Goal: Book appointment/travel/reservation

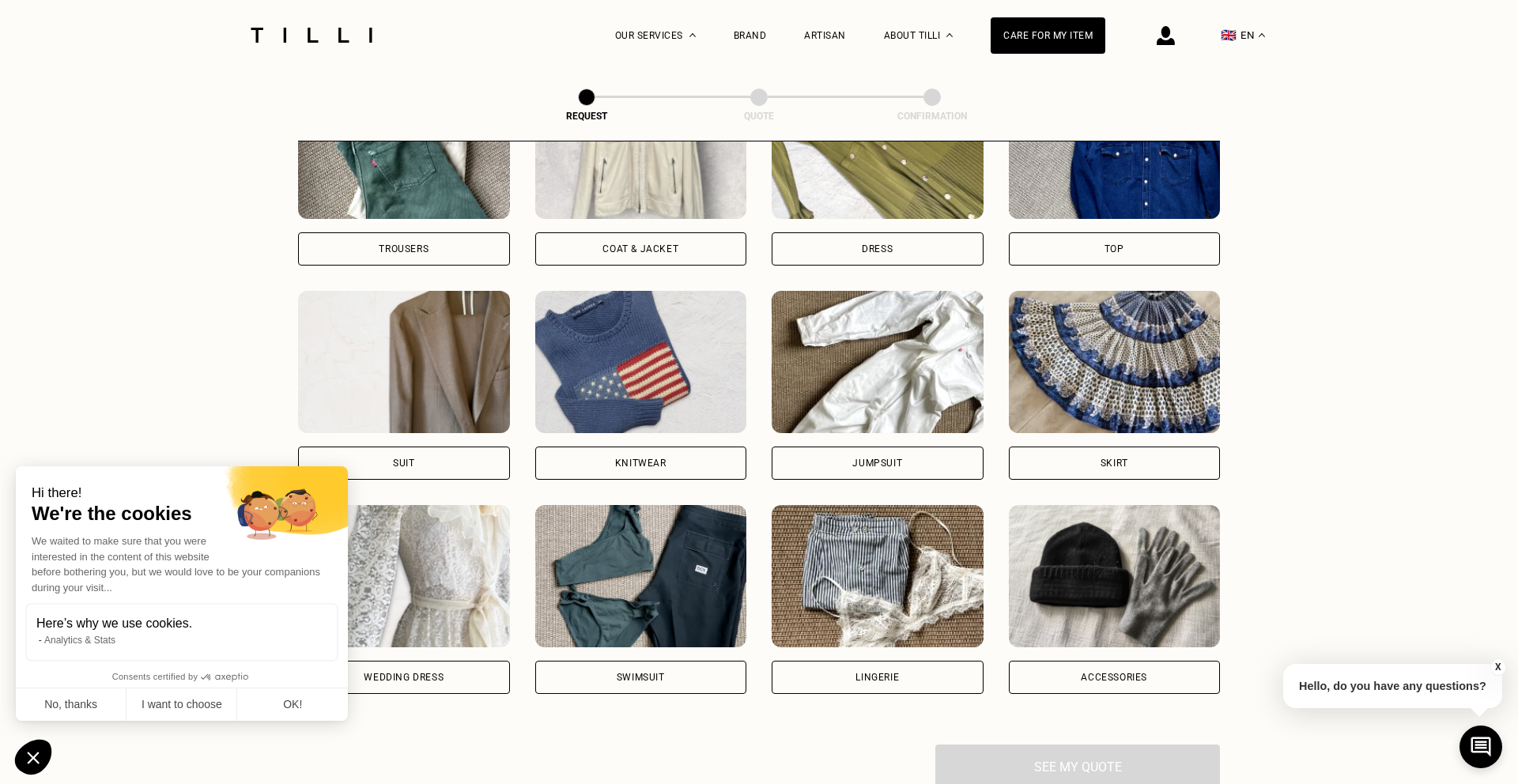
scroll to position [801, 0]
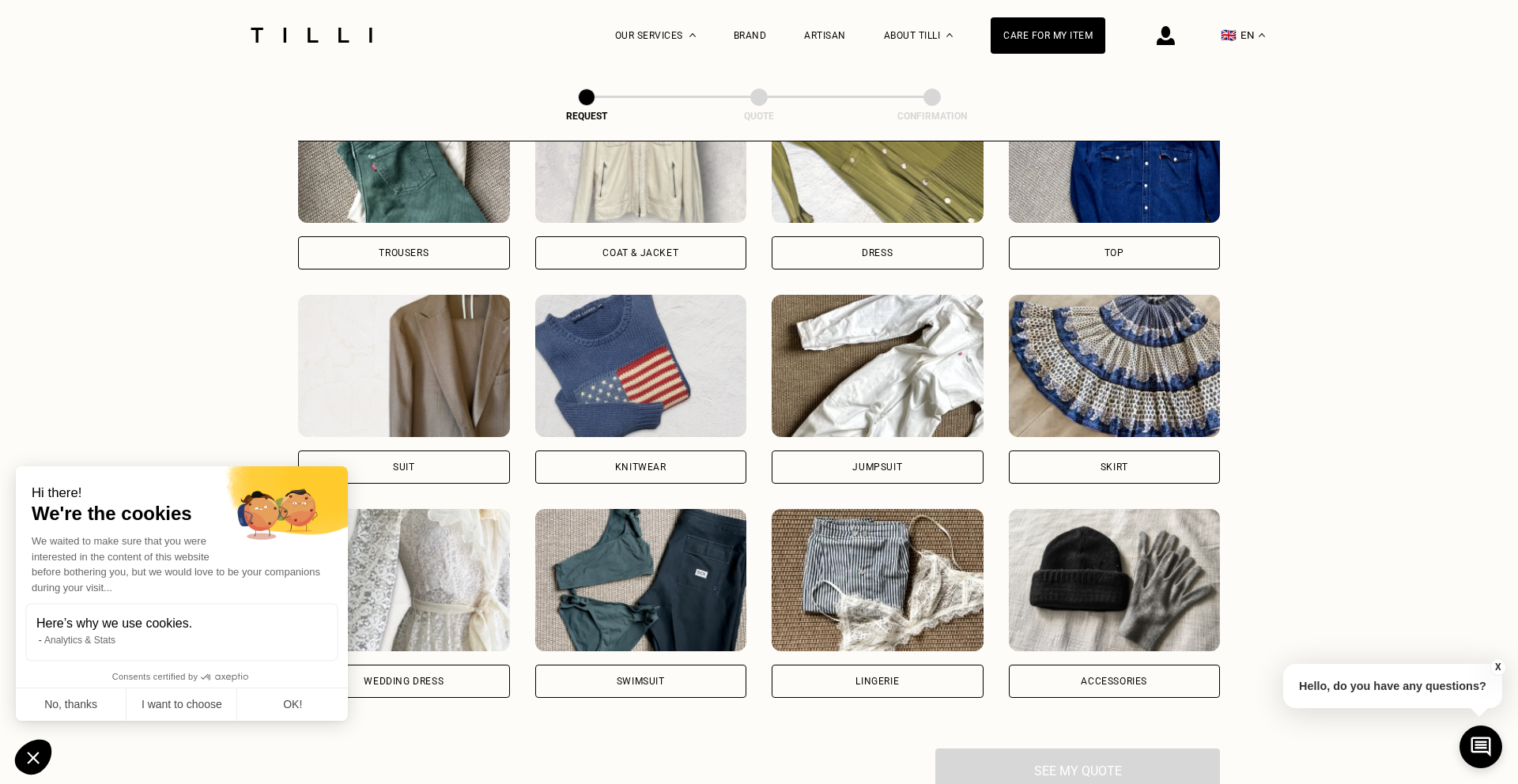
click at [888, 258] on div "Dress" at bounding box center [877, 253] width 31 height 10
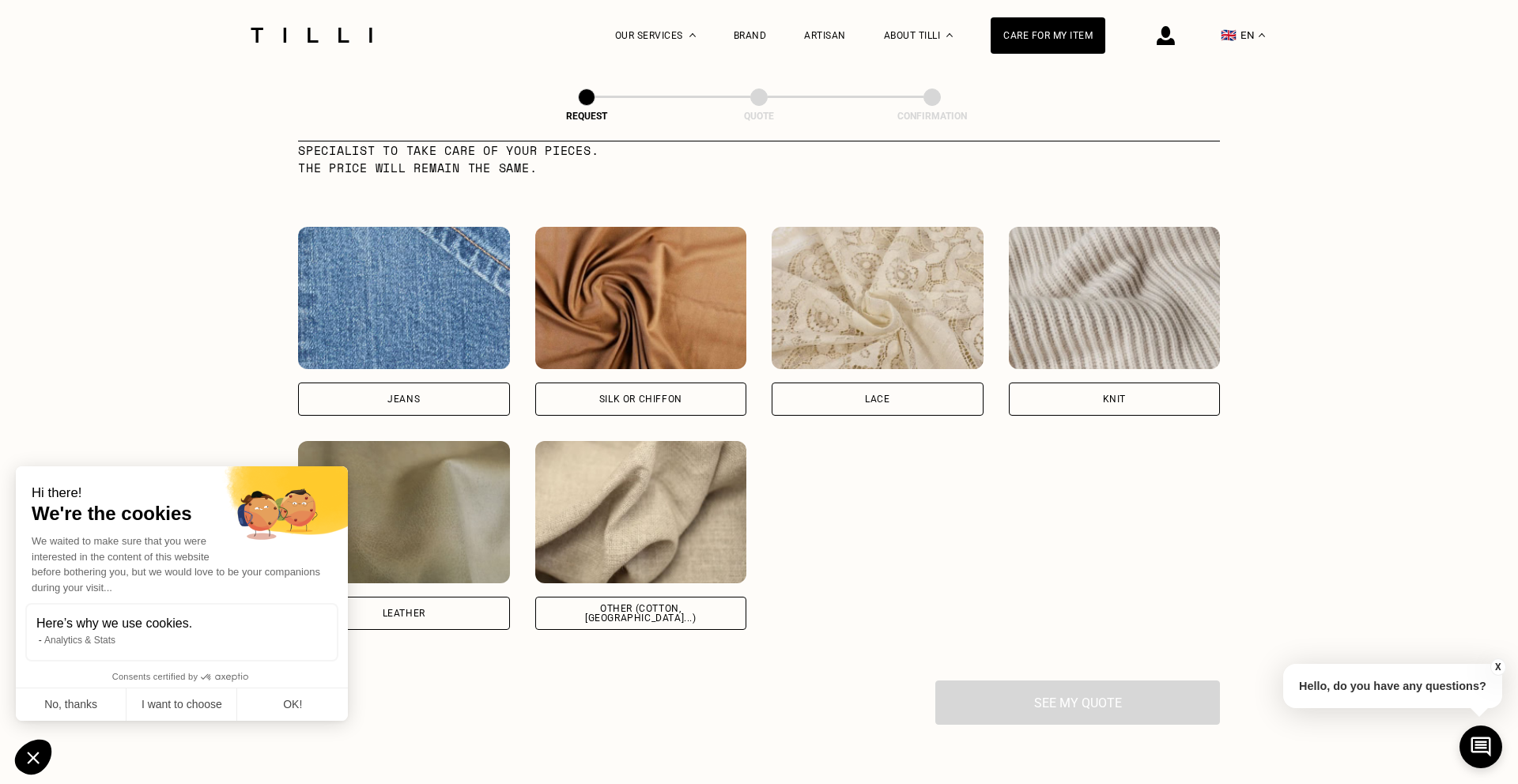
scroll to position [1620, 0]
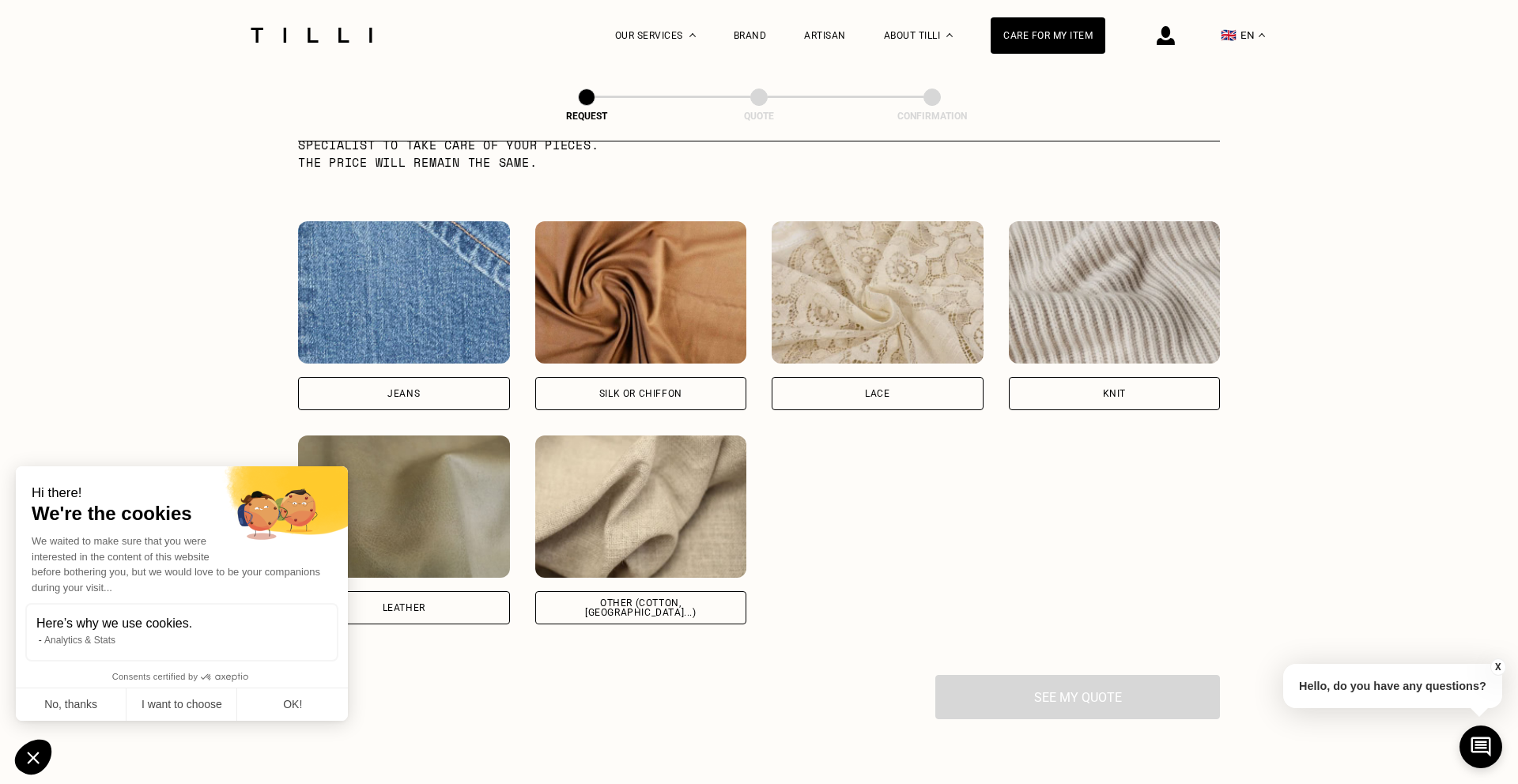
click at [693, 386] on div "Silk or chiffon" at bounding box center [641, 394] width 212 height 33
select select "FR"
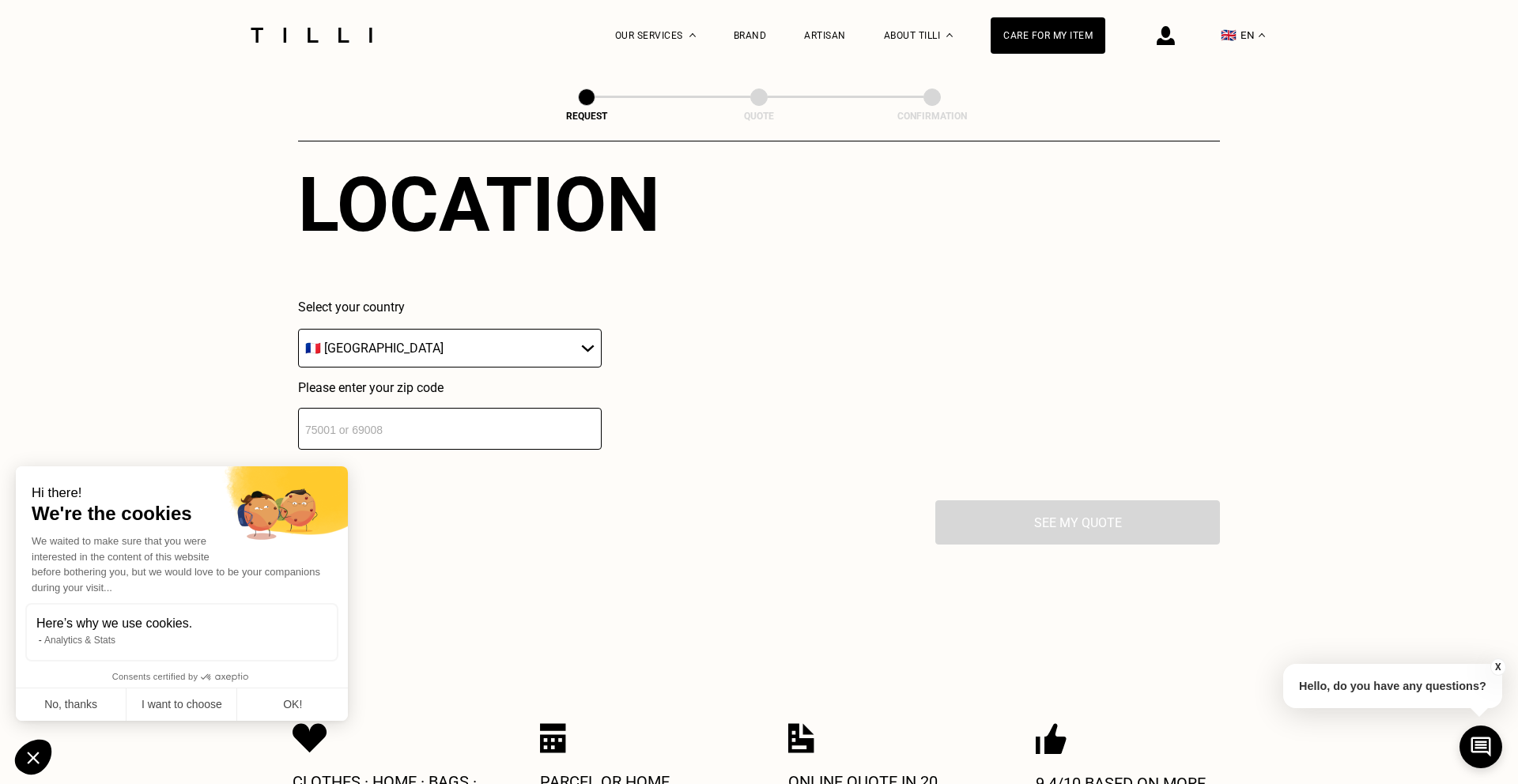
scroll to position [2189, 0]
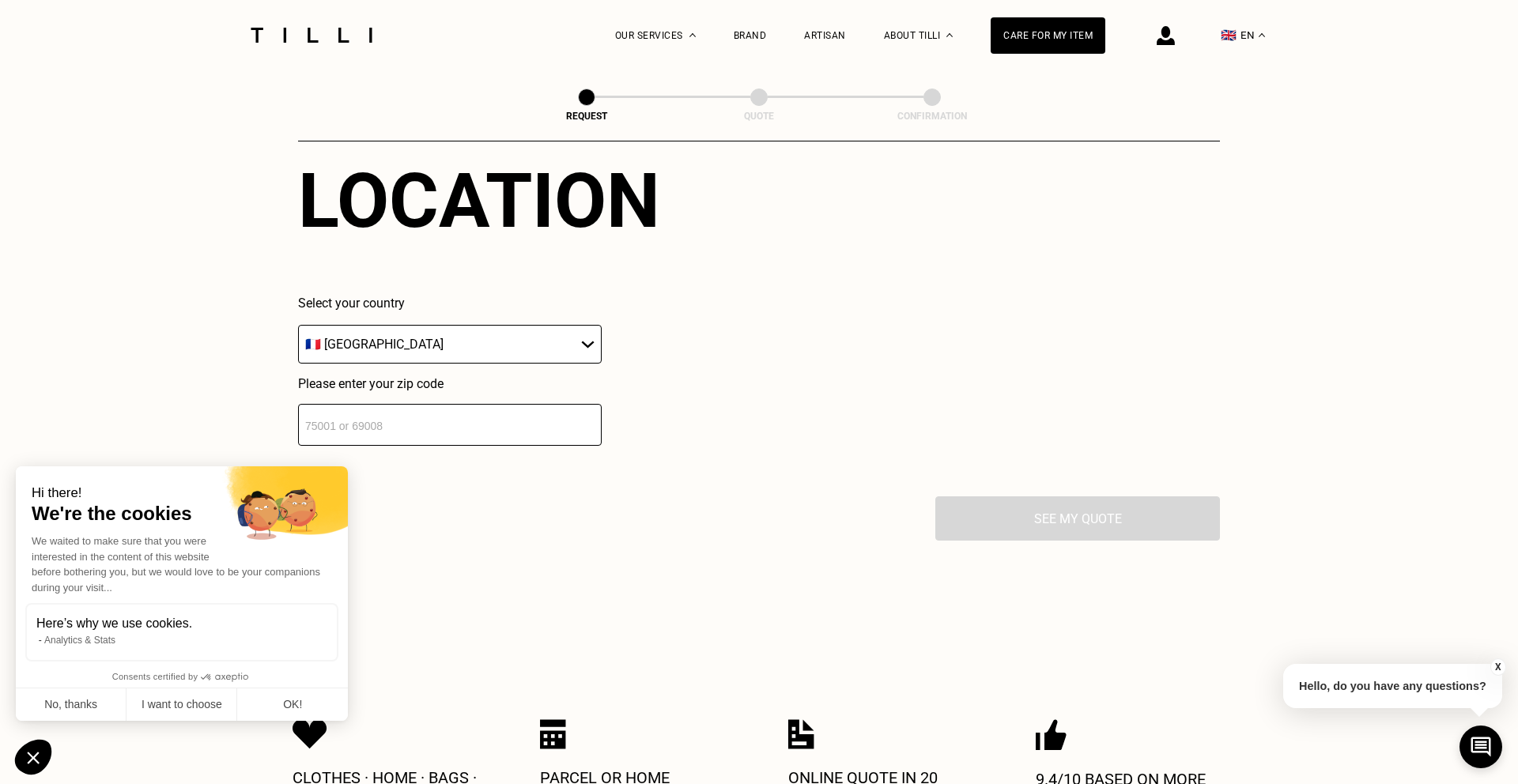
click at [564, 425] on input "number" at bounding box center [449, 425] width 303 height 42
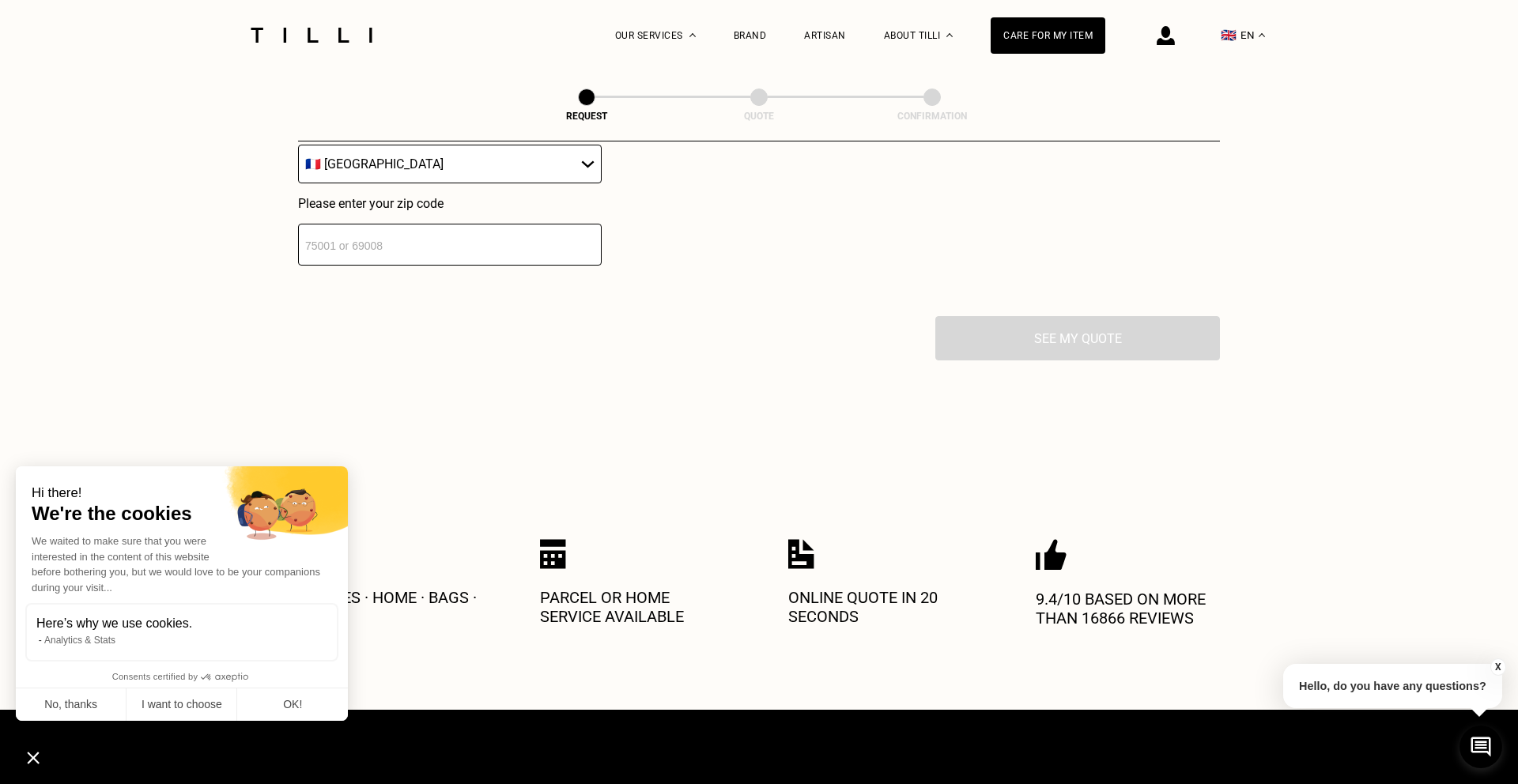
scroll to position [2373, 0]
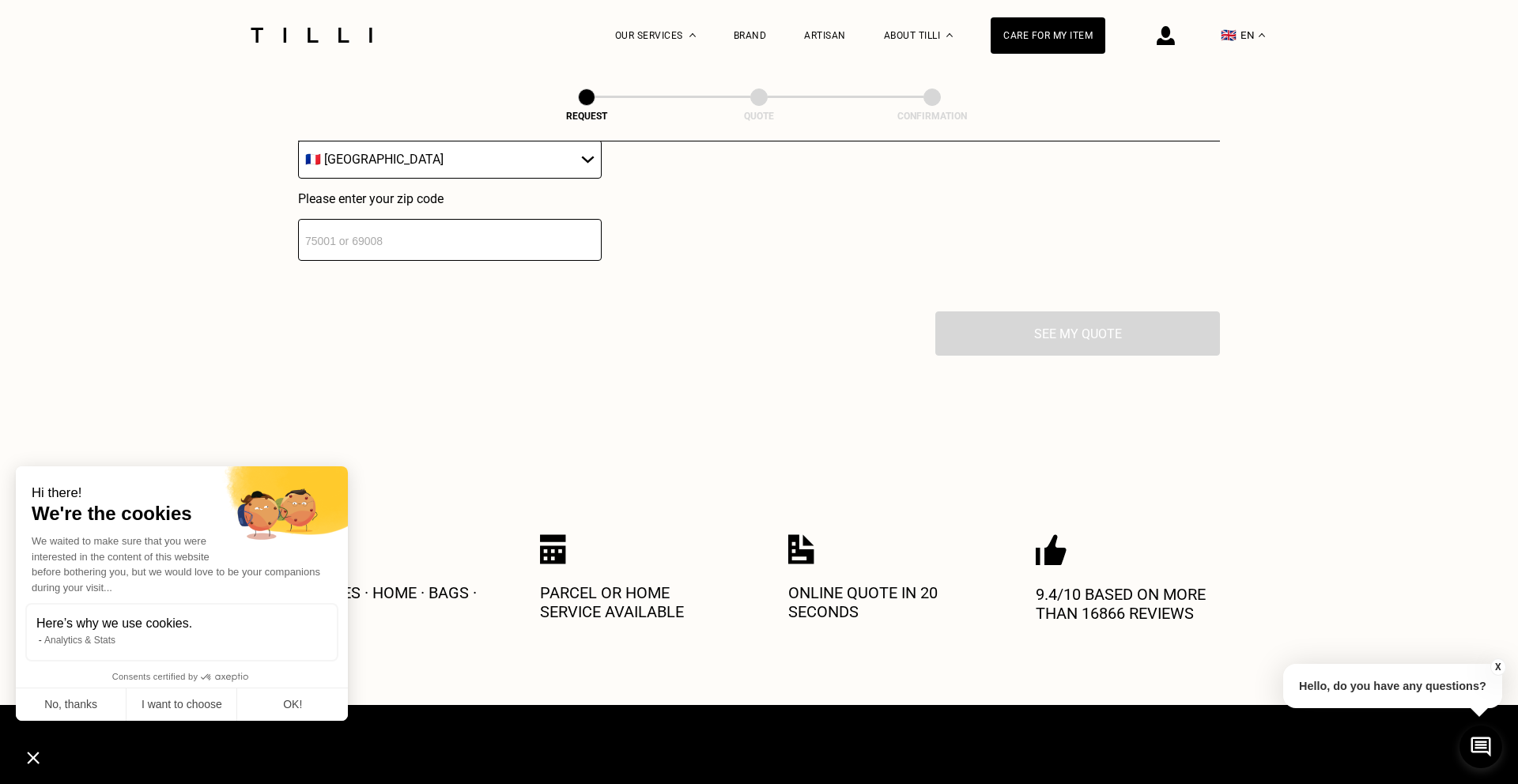
click at [441, 259] on input "number" at bounding box center [449, 240] width 303 height 42
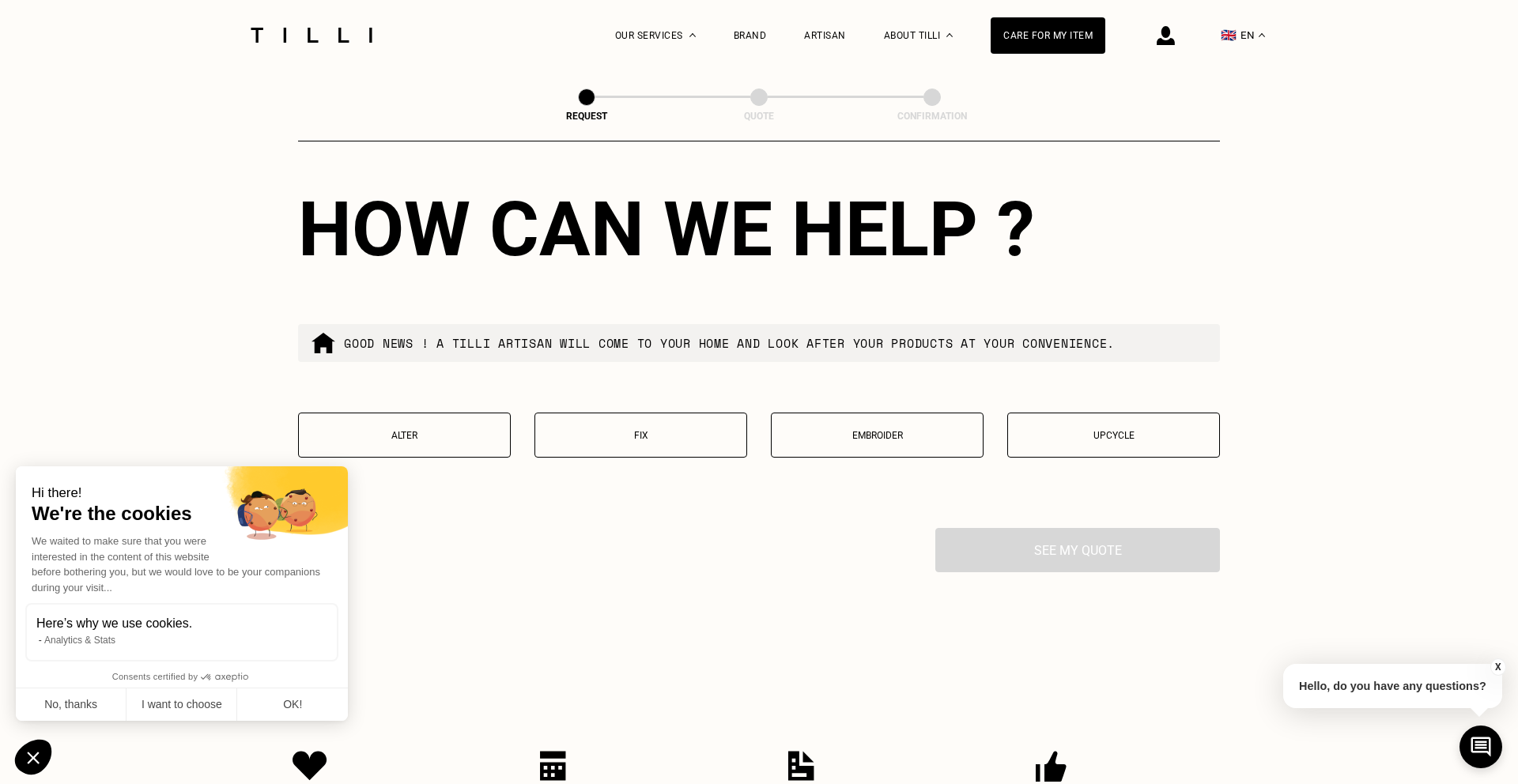
scroll to position [2551, 0]
type input "75001"
click at [462, 437] on p "Alter" at bounding box center [404, 435] width 195 height 11
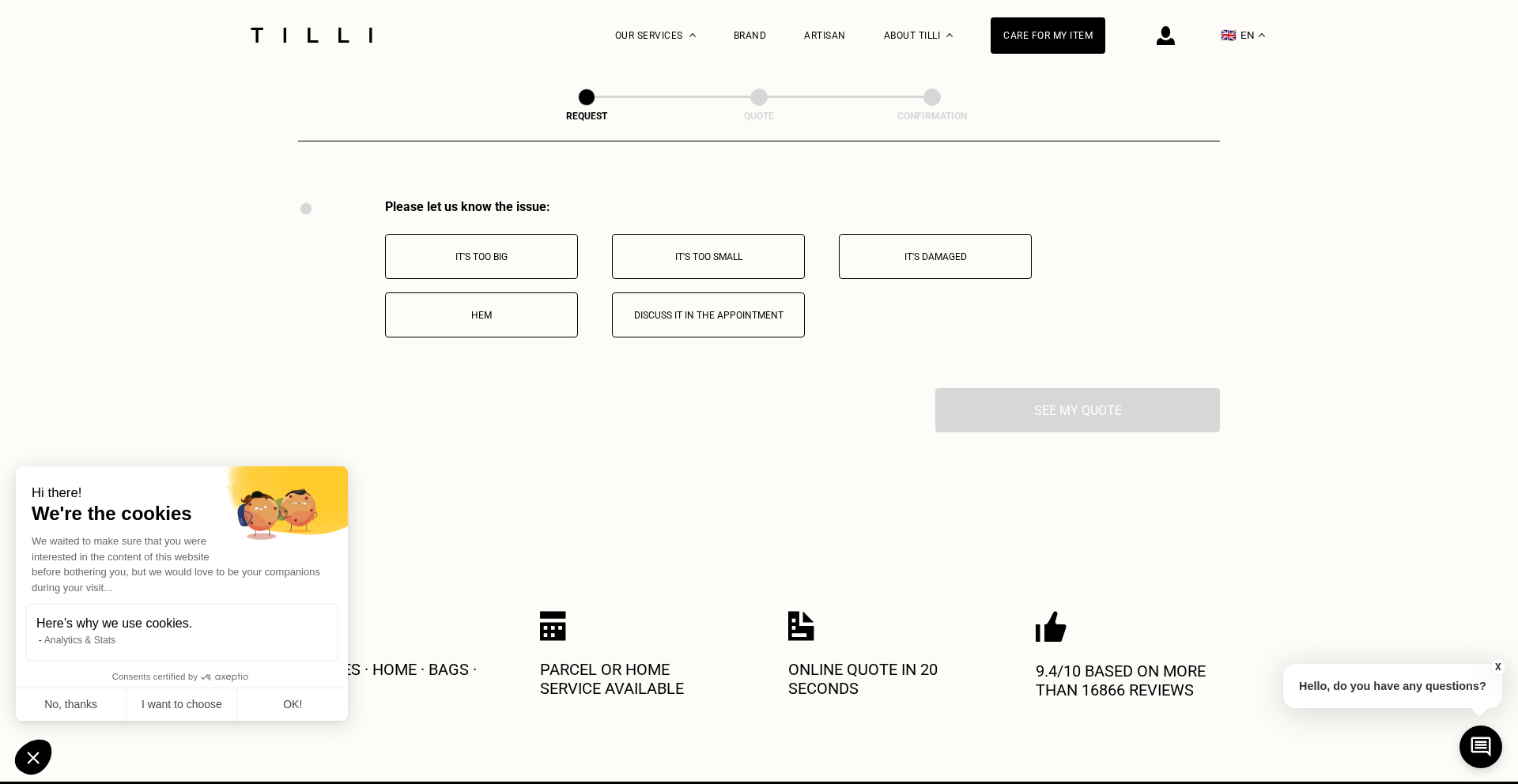
scroll to position [2864, 0]
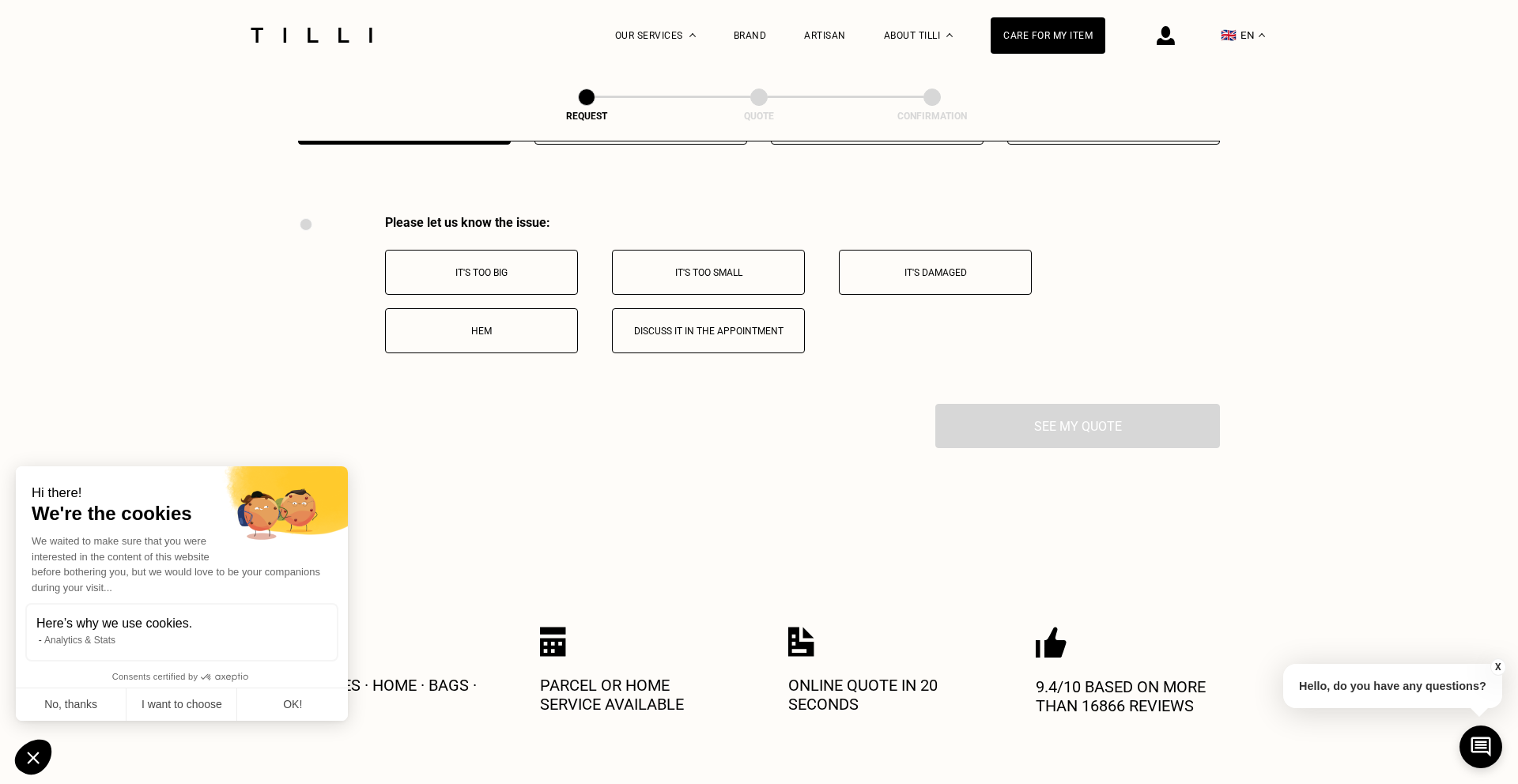
click at [530, 275] on p "It's too big" at bounding box center [481, 273] width 175 height 11
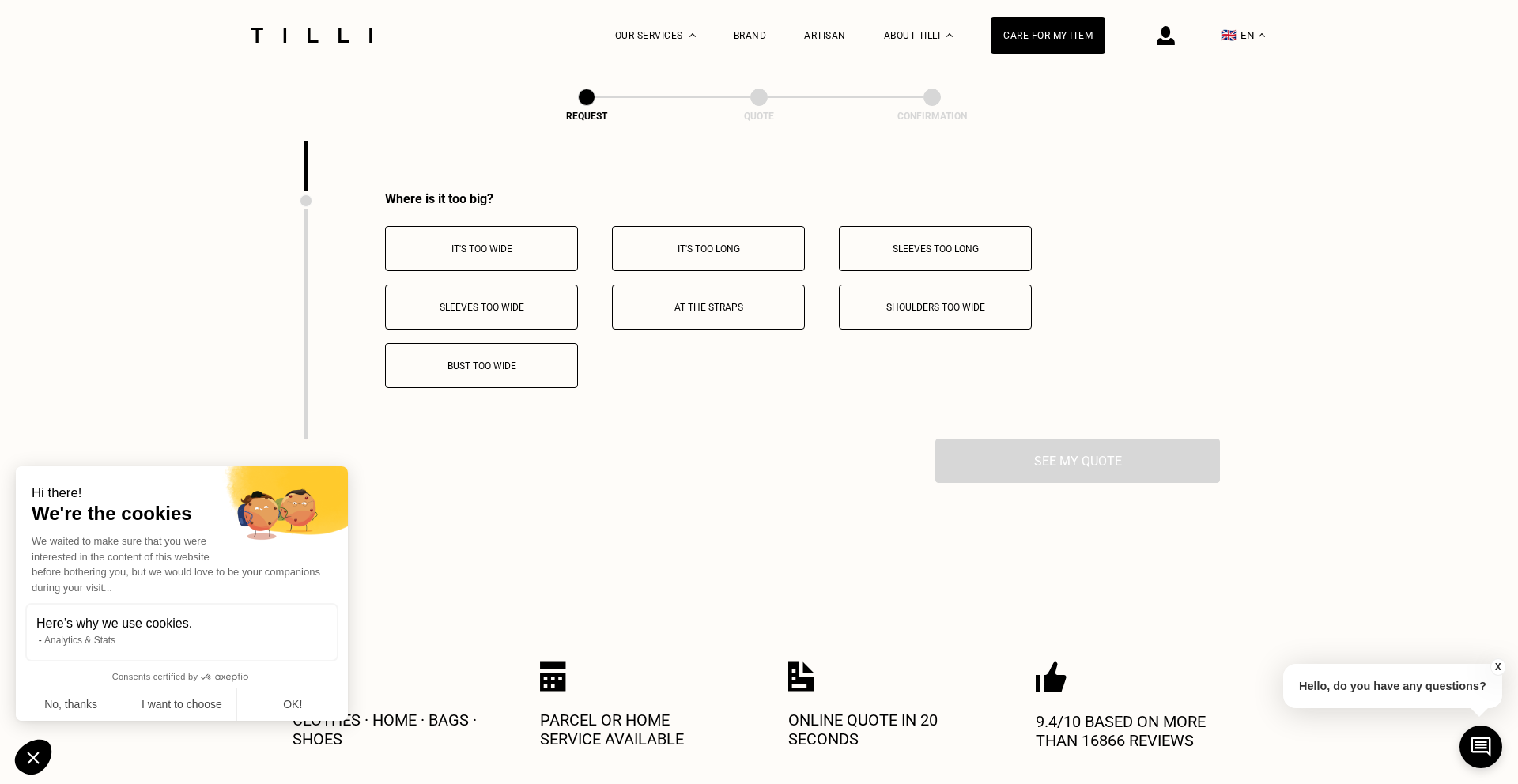
scroll to position [3091, 0]
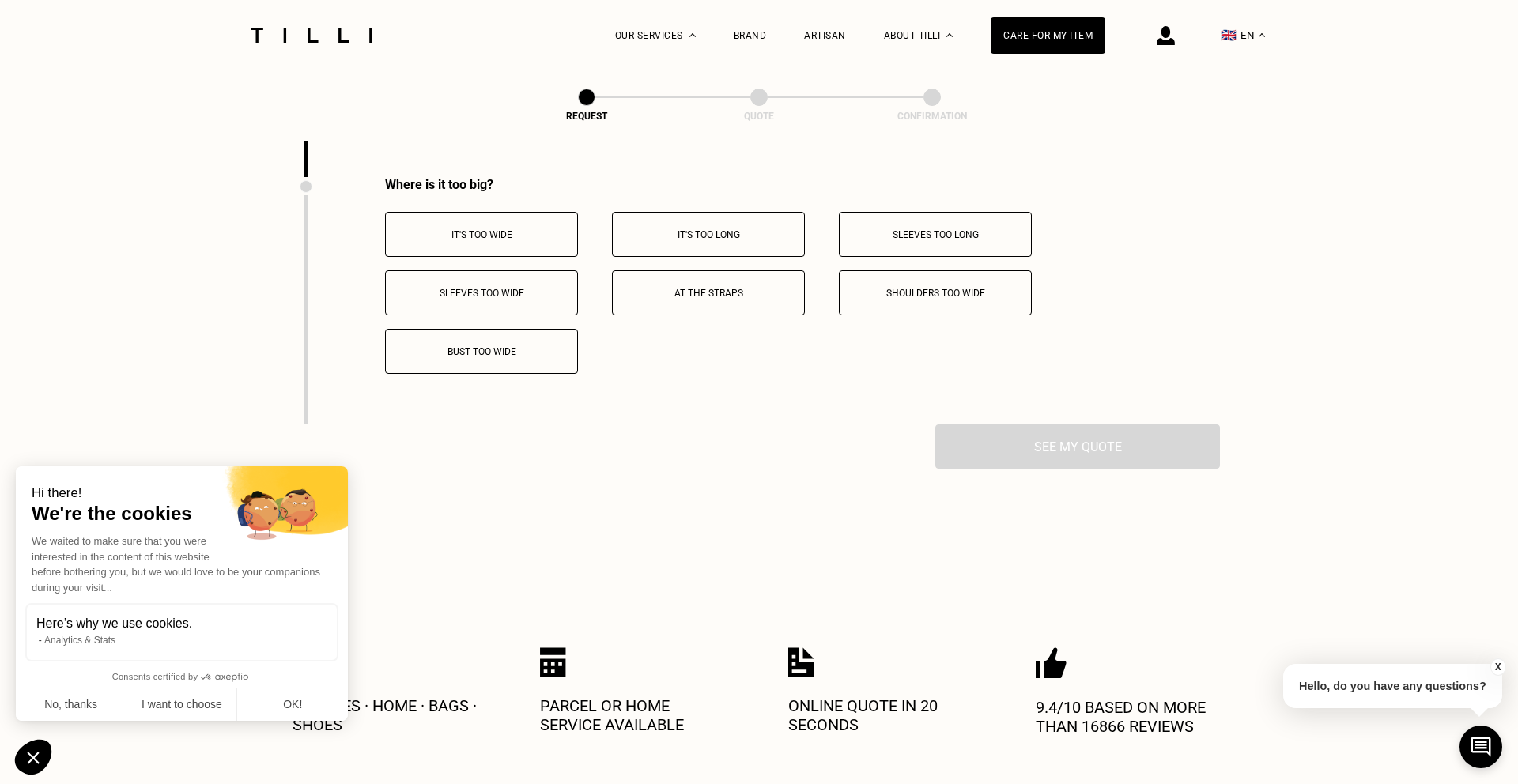
click at [521, 230] on p "It's too wide" at bounding box center [481, 235] width 175 height 11
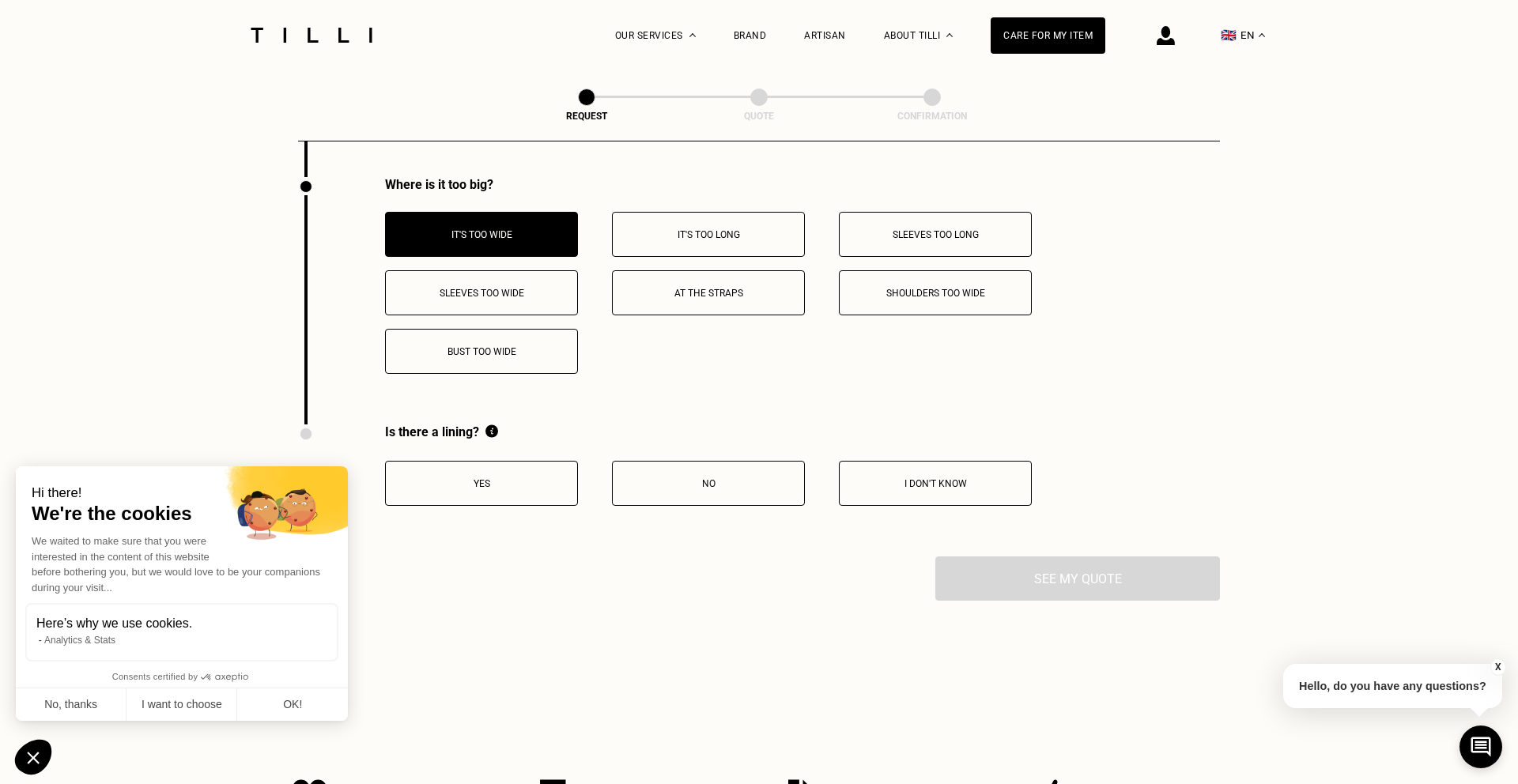
click at [530, 501] on button "Yes" at bounding box center [481, 483] width 193 height 45
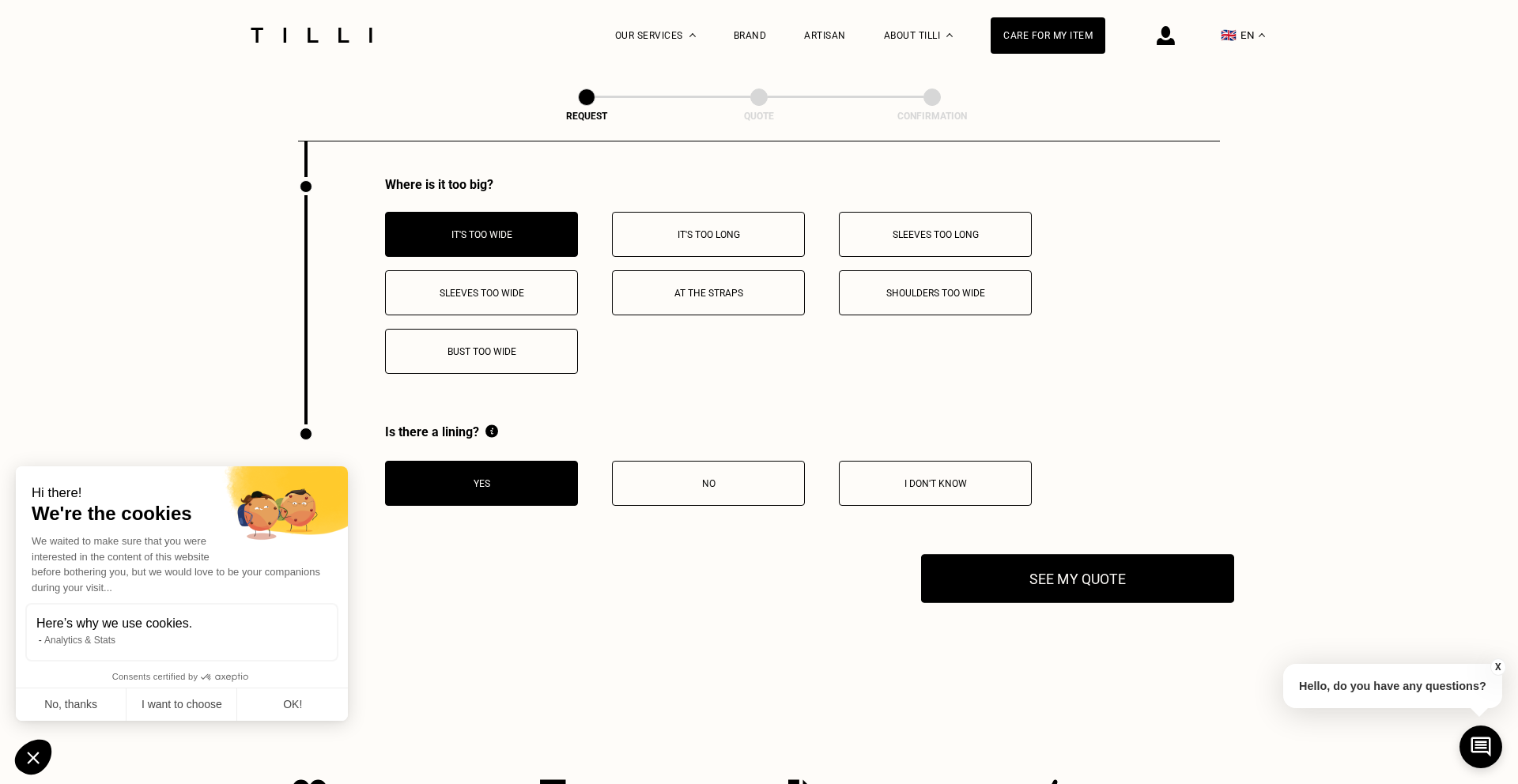
click at [981, 570] on button "See my quote" at bounding box center [1077, 578] width 313 height 49
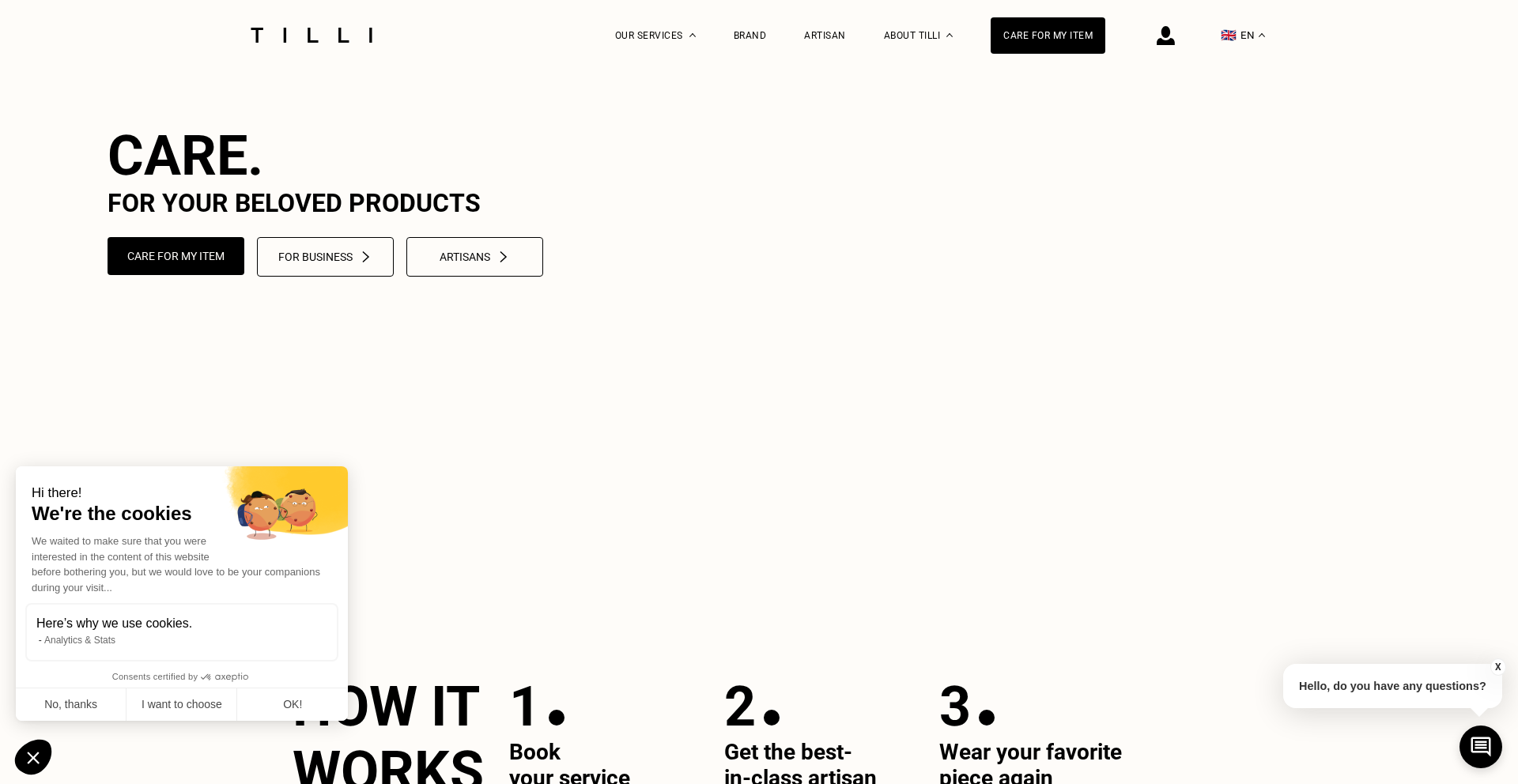
scroll to position [821, 0]
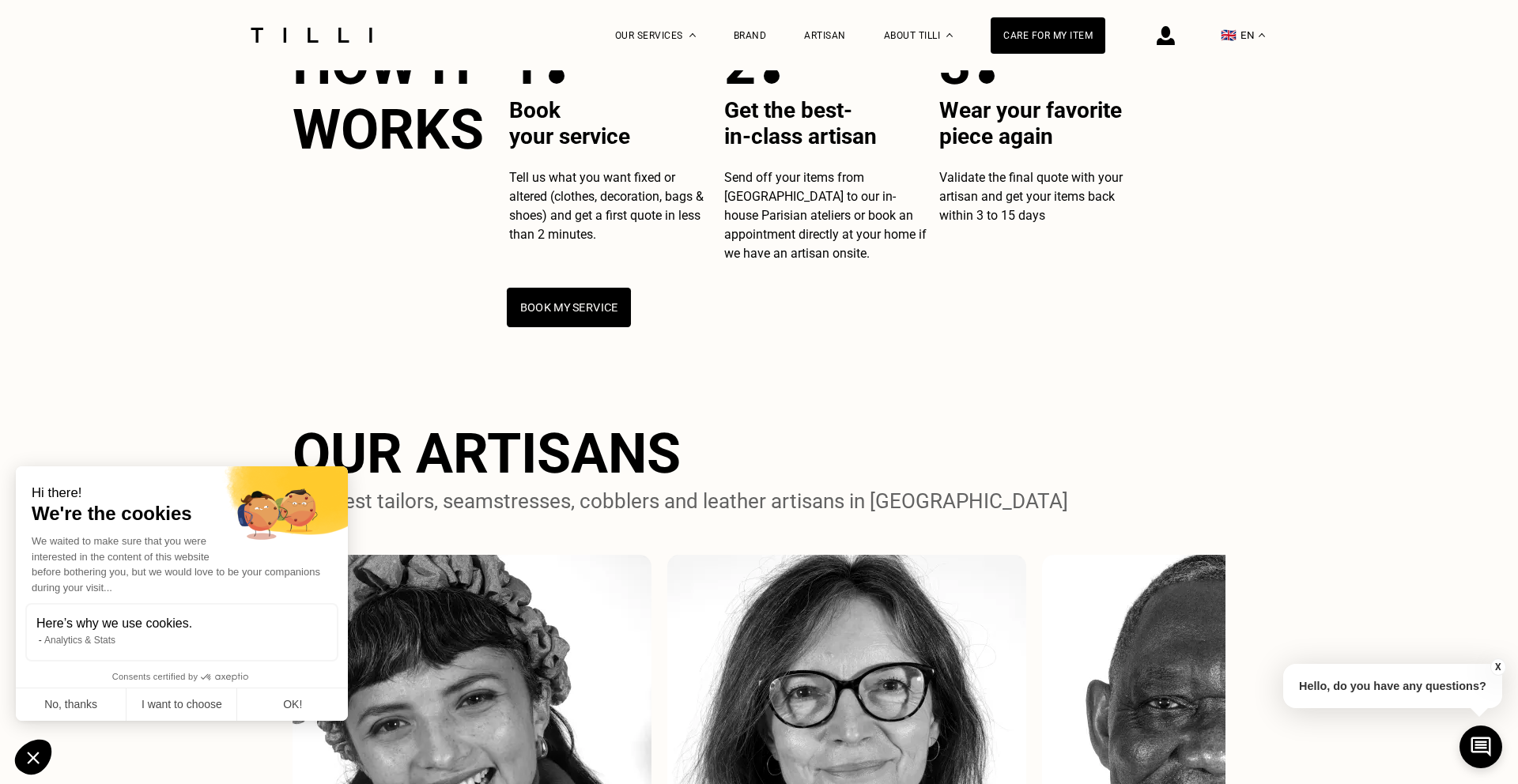
click at [596, 327] on button "Book my service" at bounding box center [568, 307] width 124 height 40
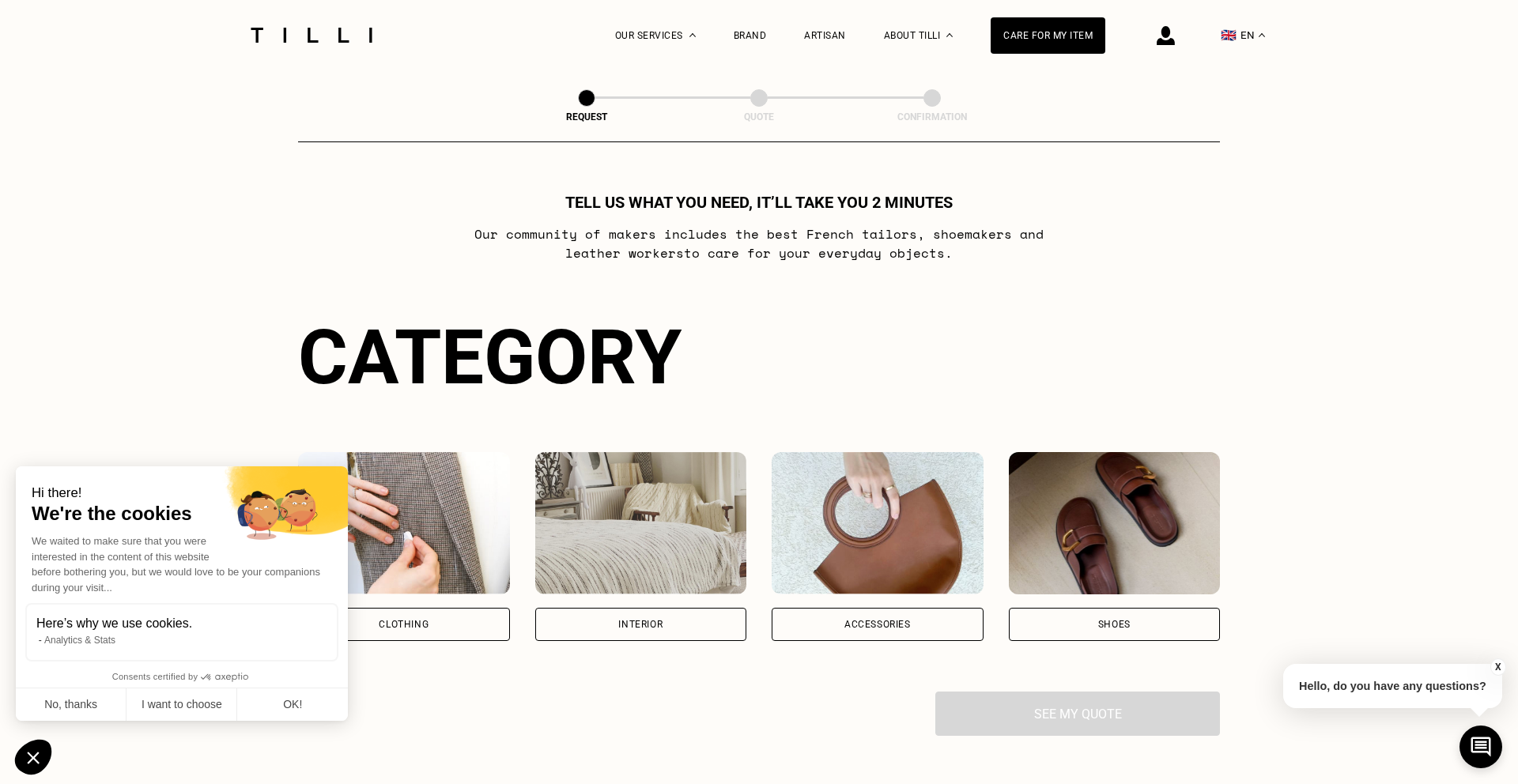
click at [1127, 503] on img at bounding box center [1115, 523] width 212 height 142
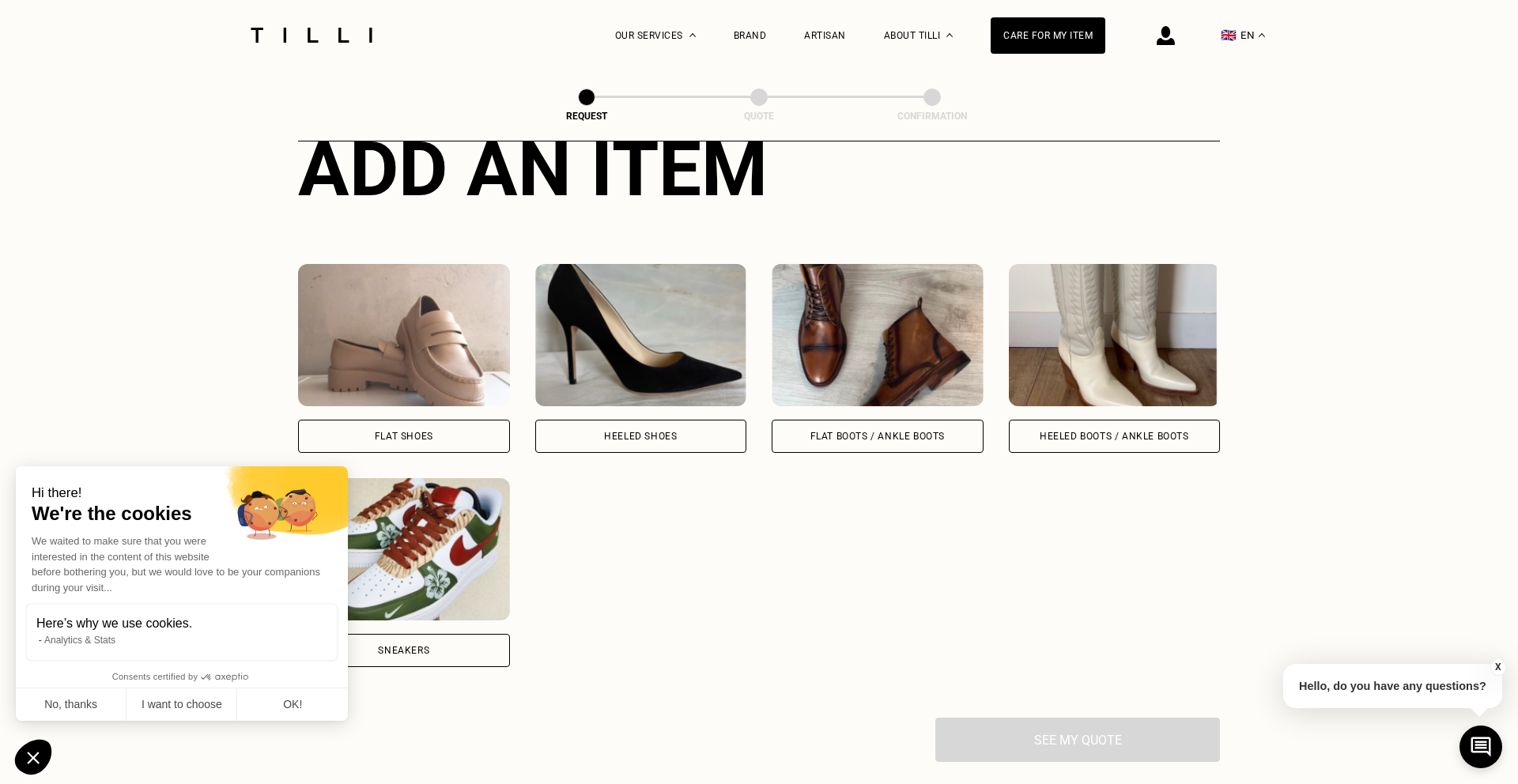
scroll to position [621, 0]
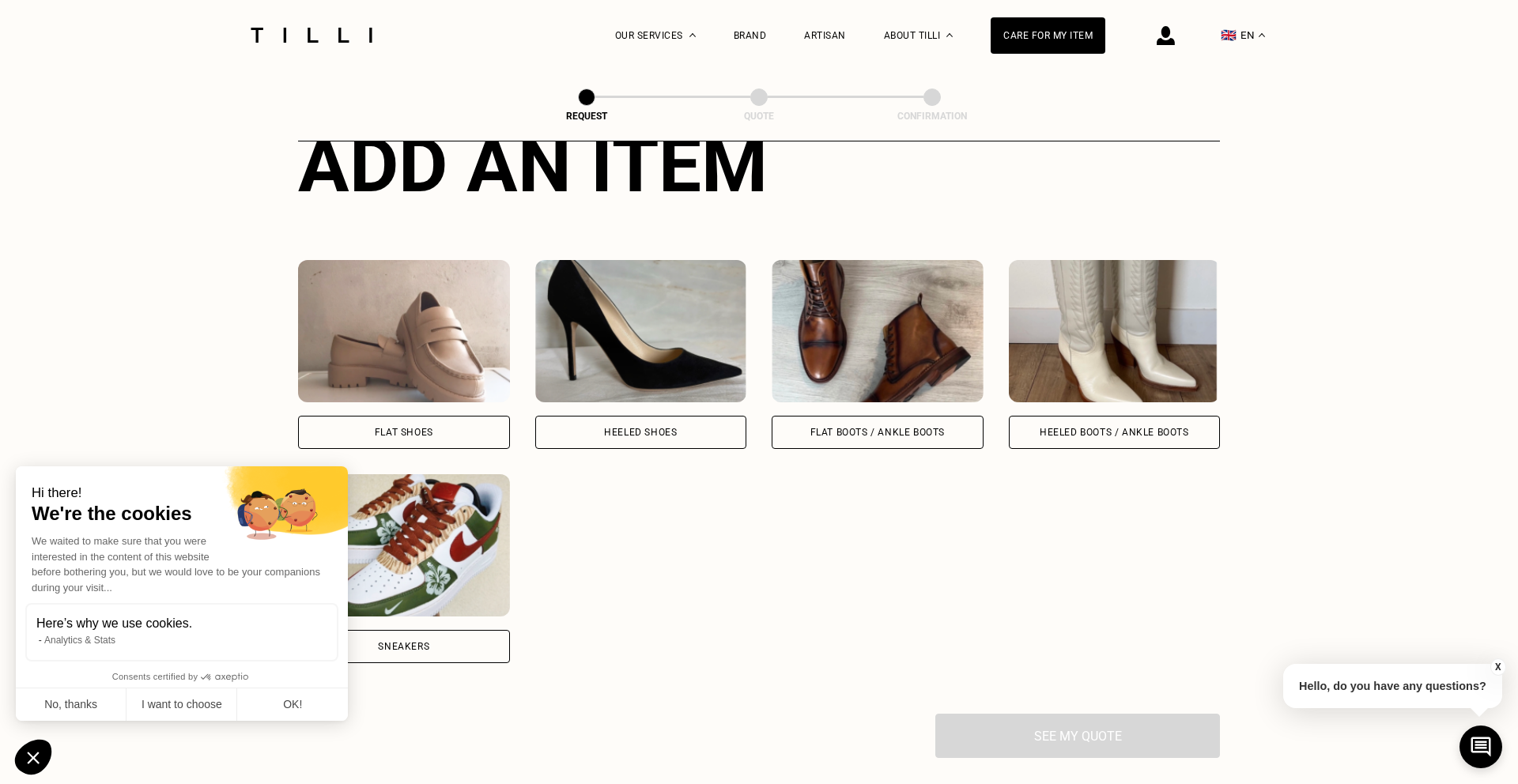
click at [644, 429] on div "Heeled Shoes" at bounding box center [641, 432] width 73 height 10
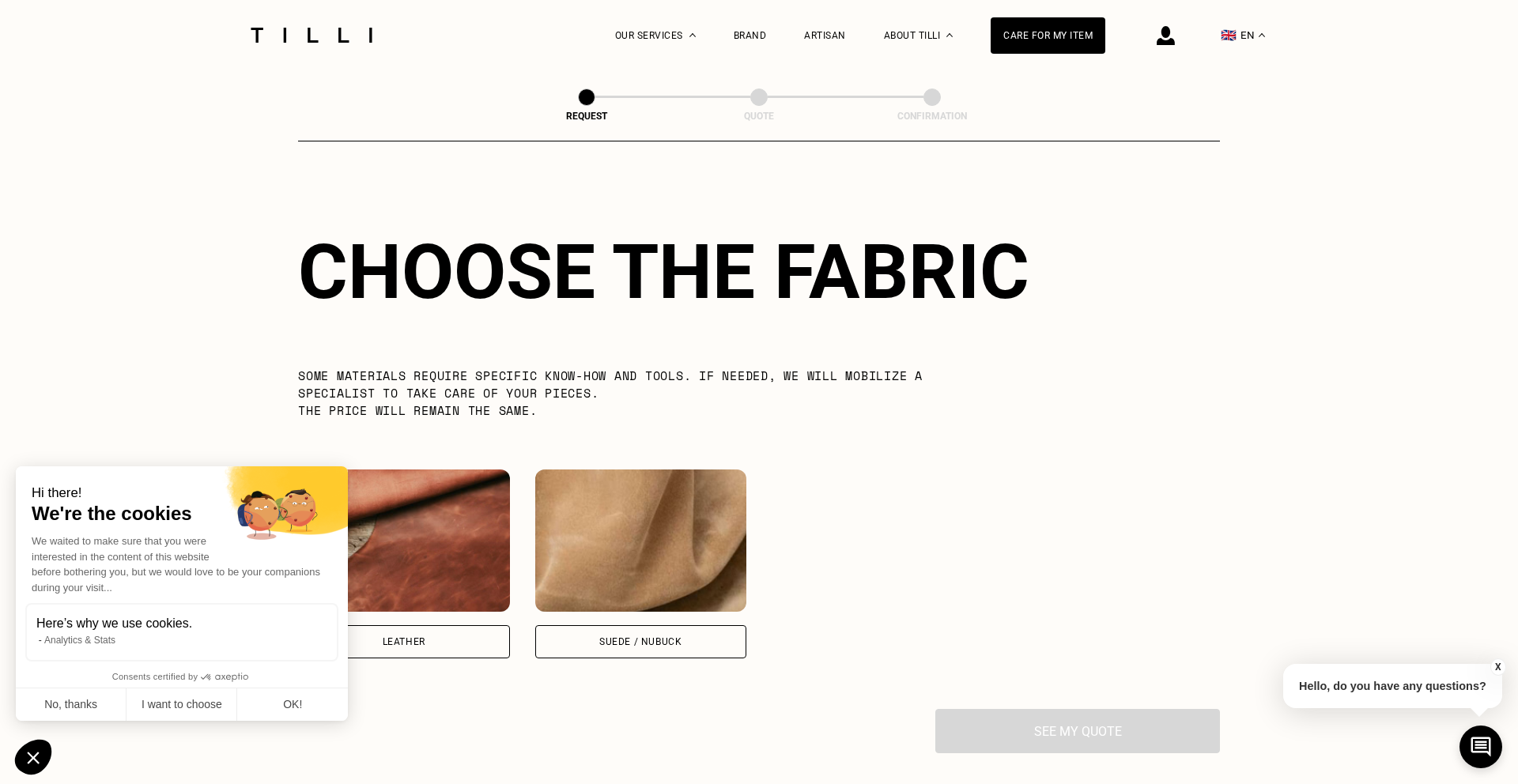
scroll to position [1374, 0]
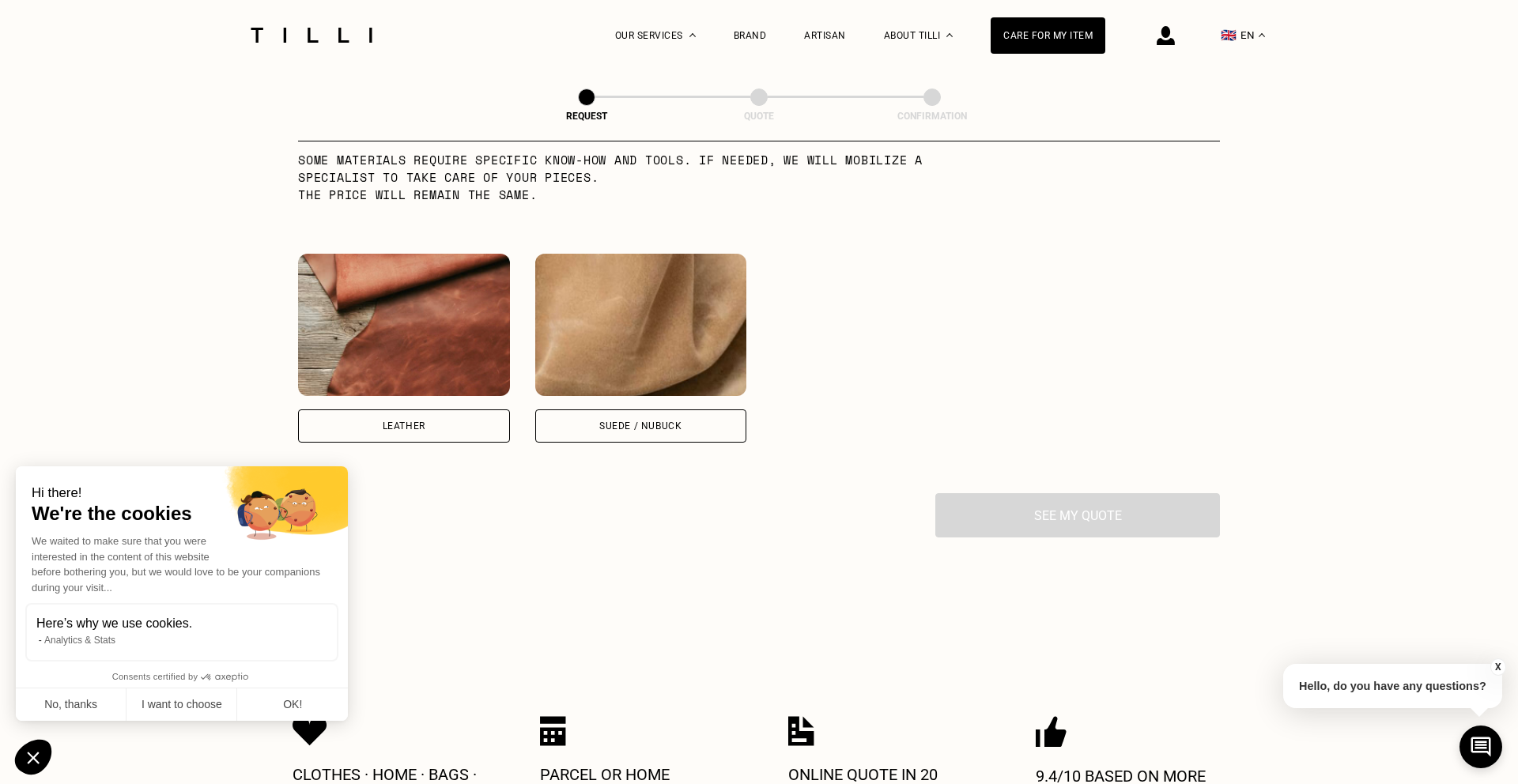
click at [483, 424] on div "Leather" at bounding box center [403, 426] width 212 height 33
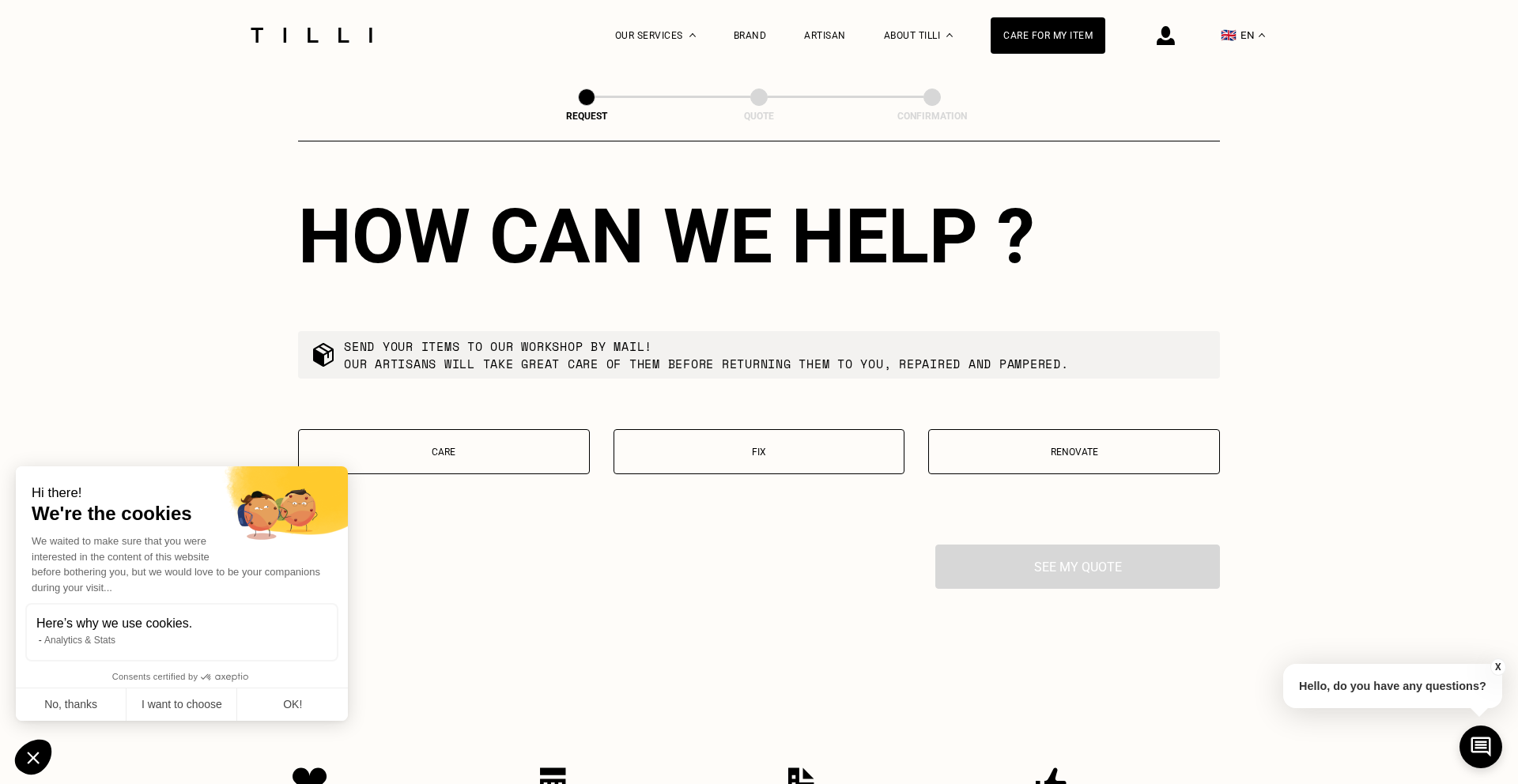
scroll to position [1739, 0]
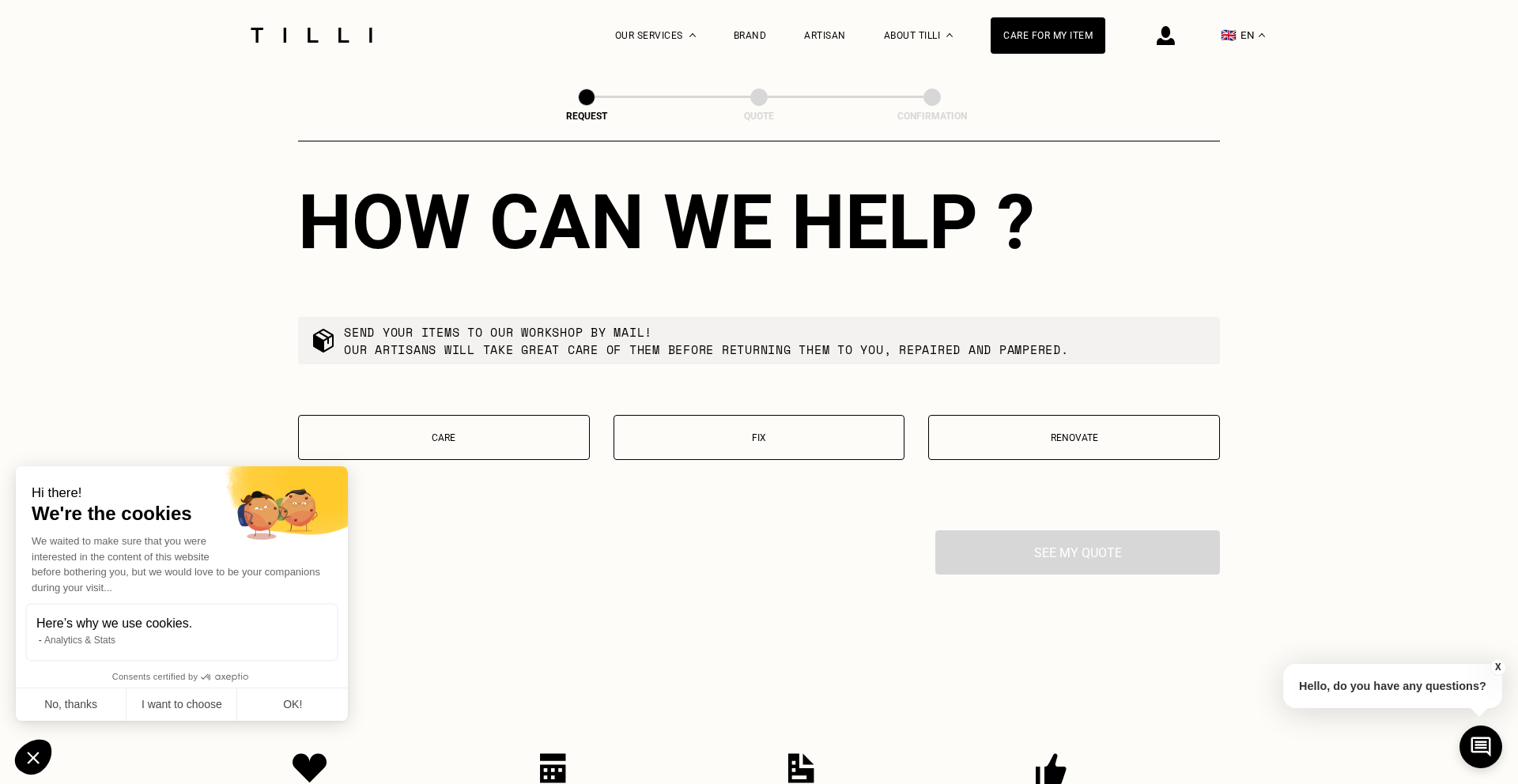
click at [1044, 421] on button "Renovate" at bounding box center [1073, 437] width 291 height 45
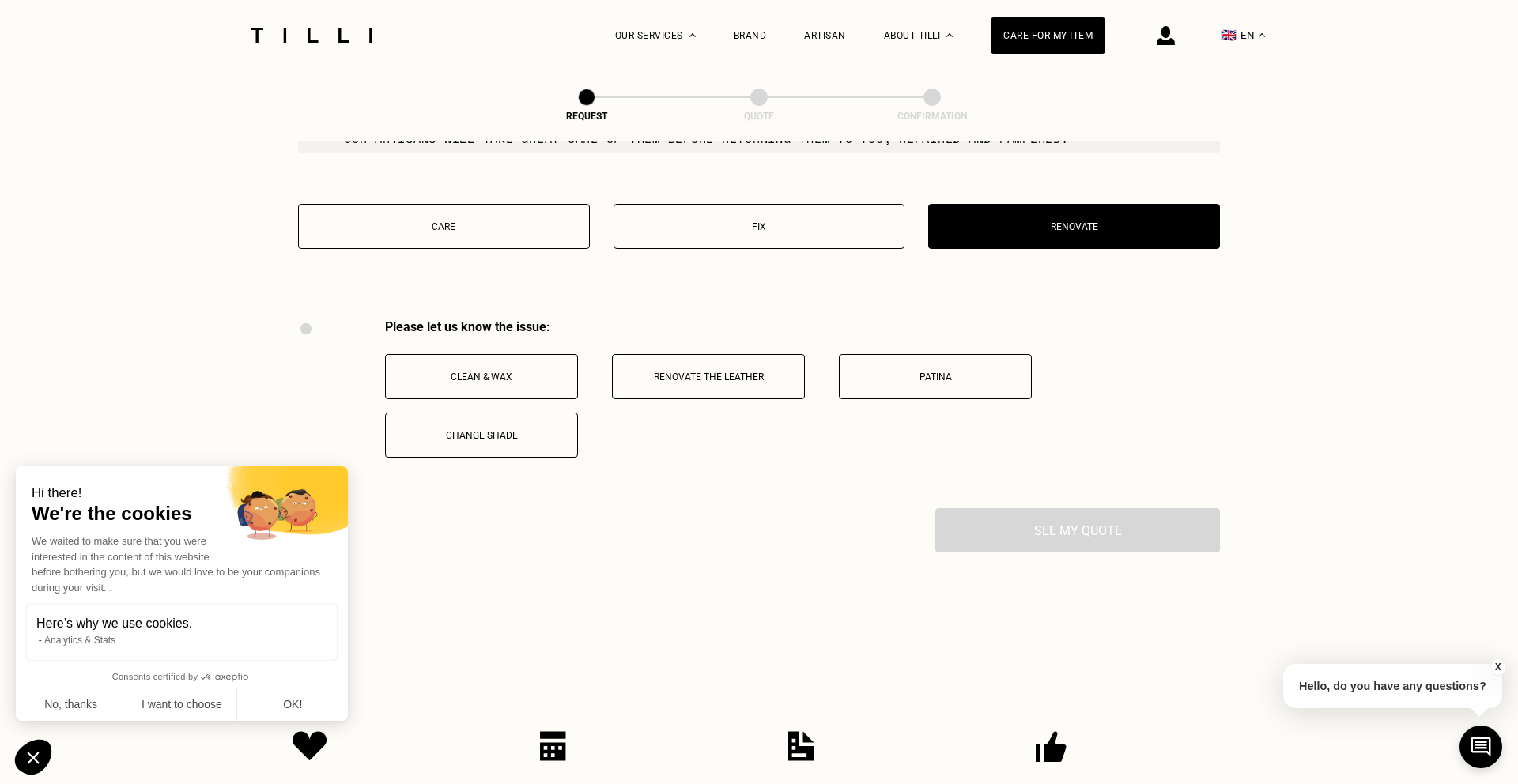
scroll to position [1951, 0]
click at [680, 237] on button "Fix" at bounding box center [759, 225] width 291 height 45
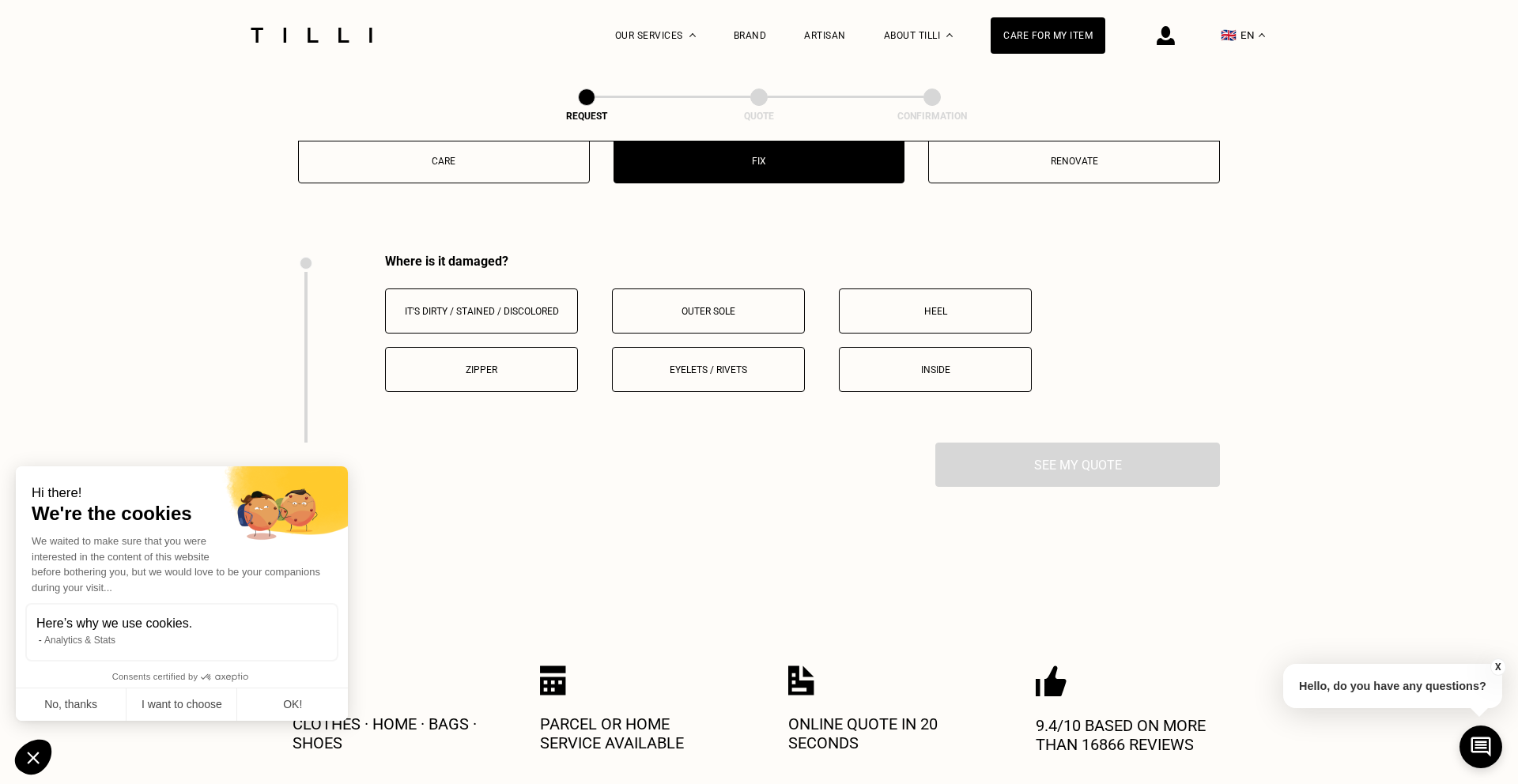
scroll to position [2013, 0]
click at [512, 161] on p "Care" at bounding box center [444, 163] width 275 height 11
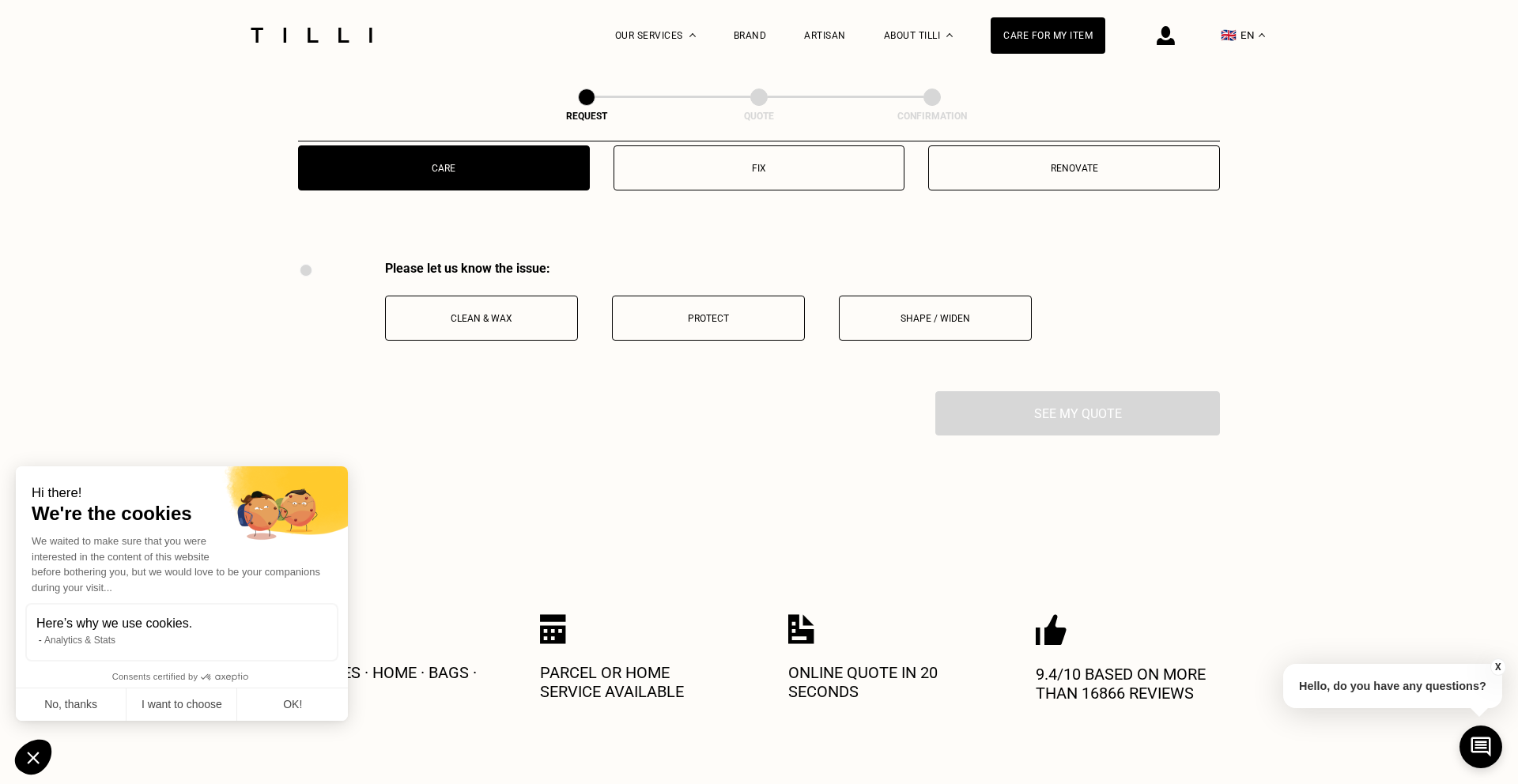
click at [697, 158] on button "Fix" at bounding box center [759, 167] width 291 height 45
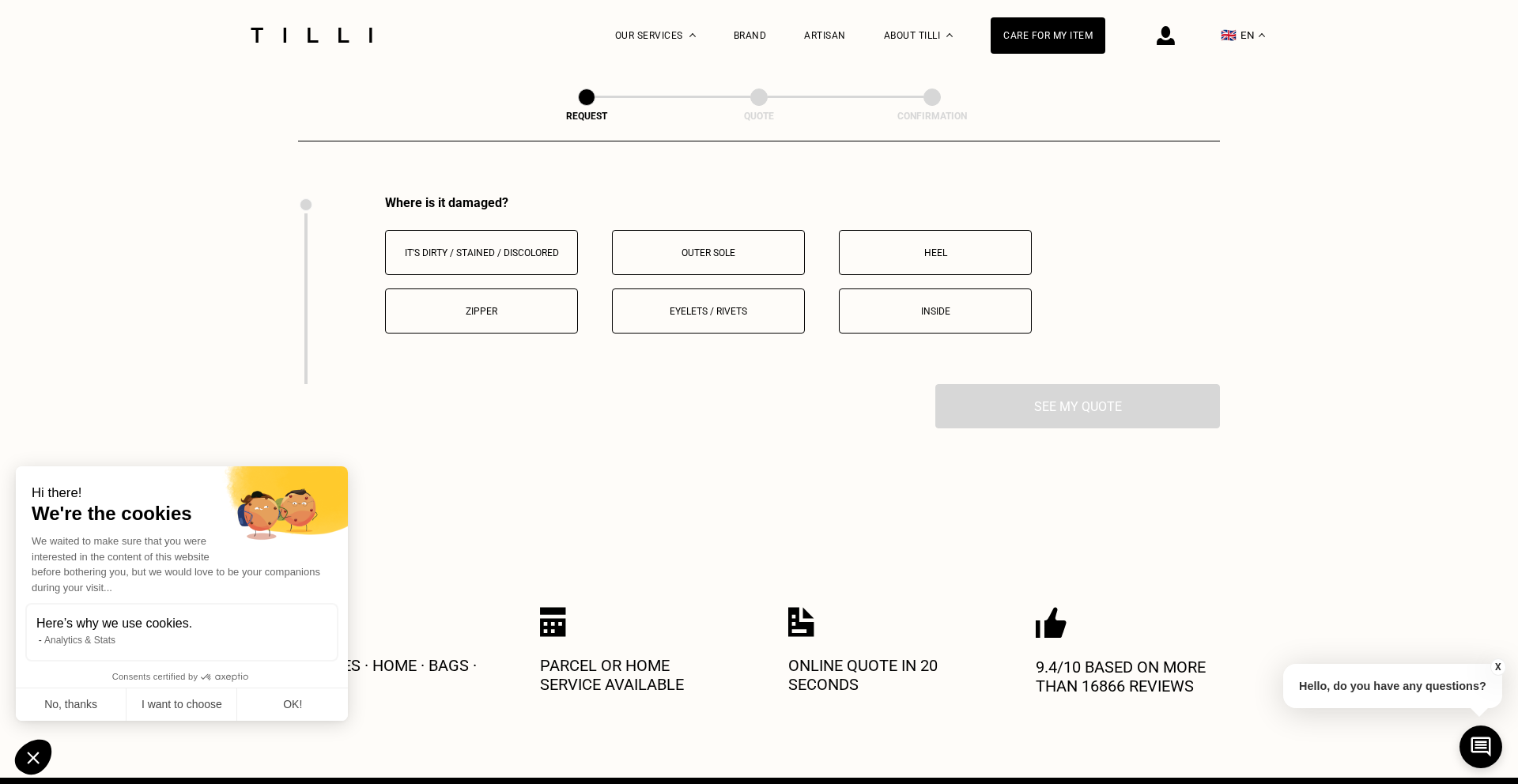
scroll to position [2093, 0]
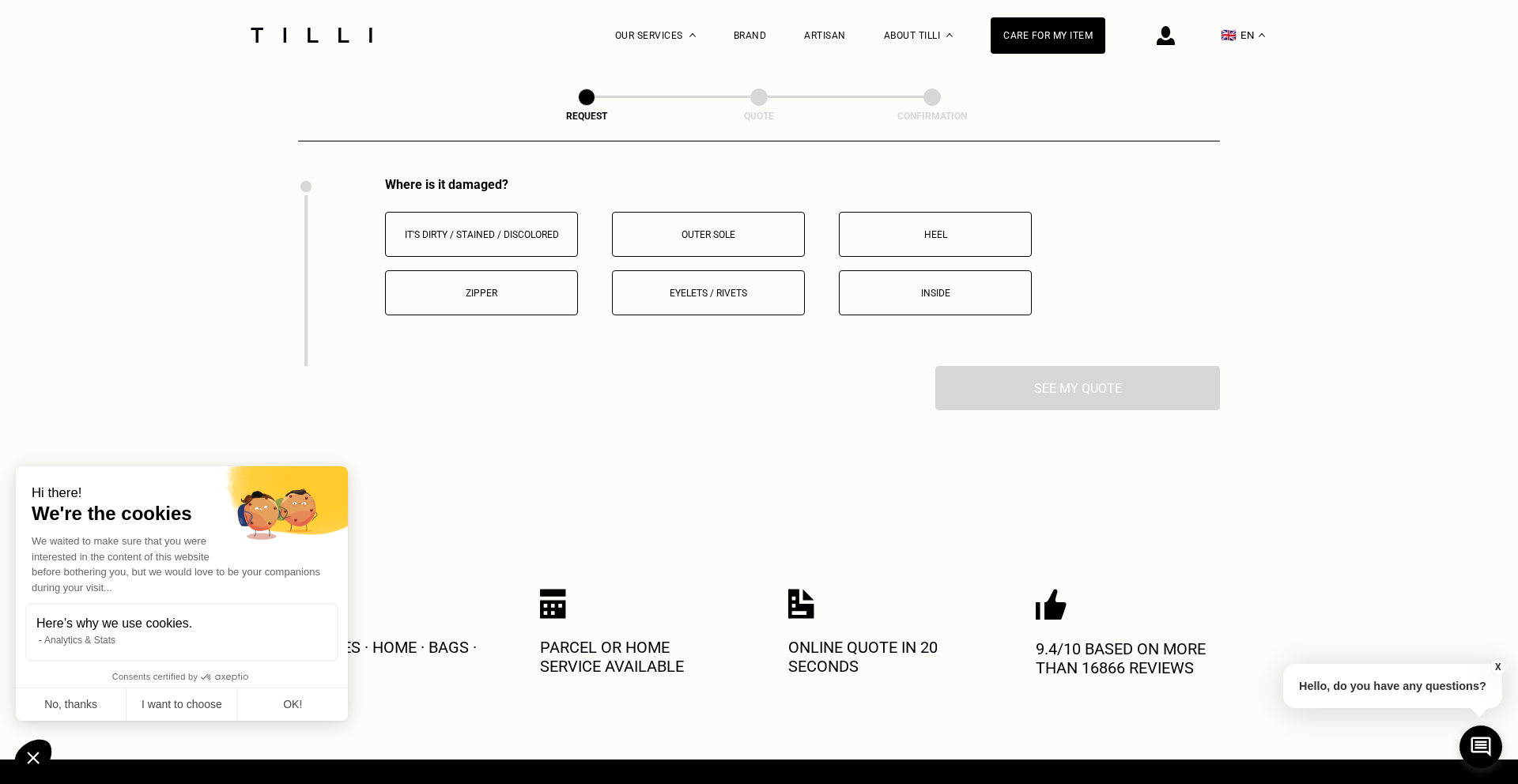
click at [695, 242] on button "Outer sole" at bounding box center [708, 234] width 193 height 45
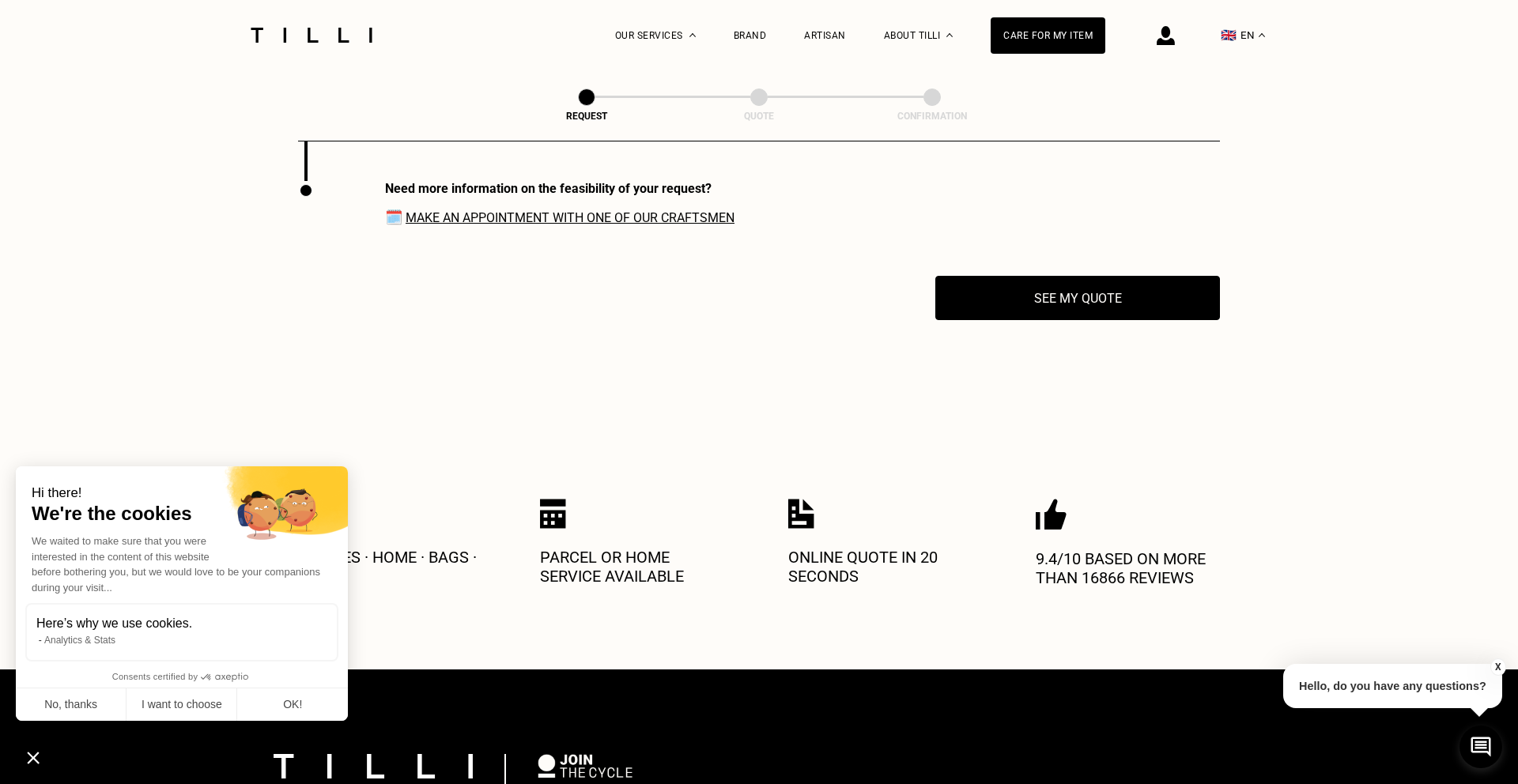
scroll to position [2281, 0]
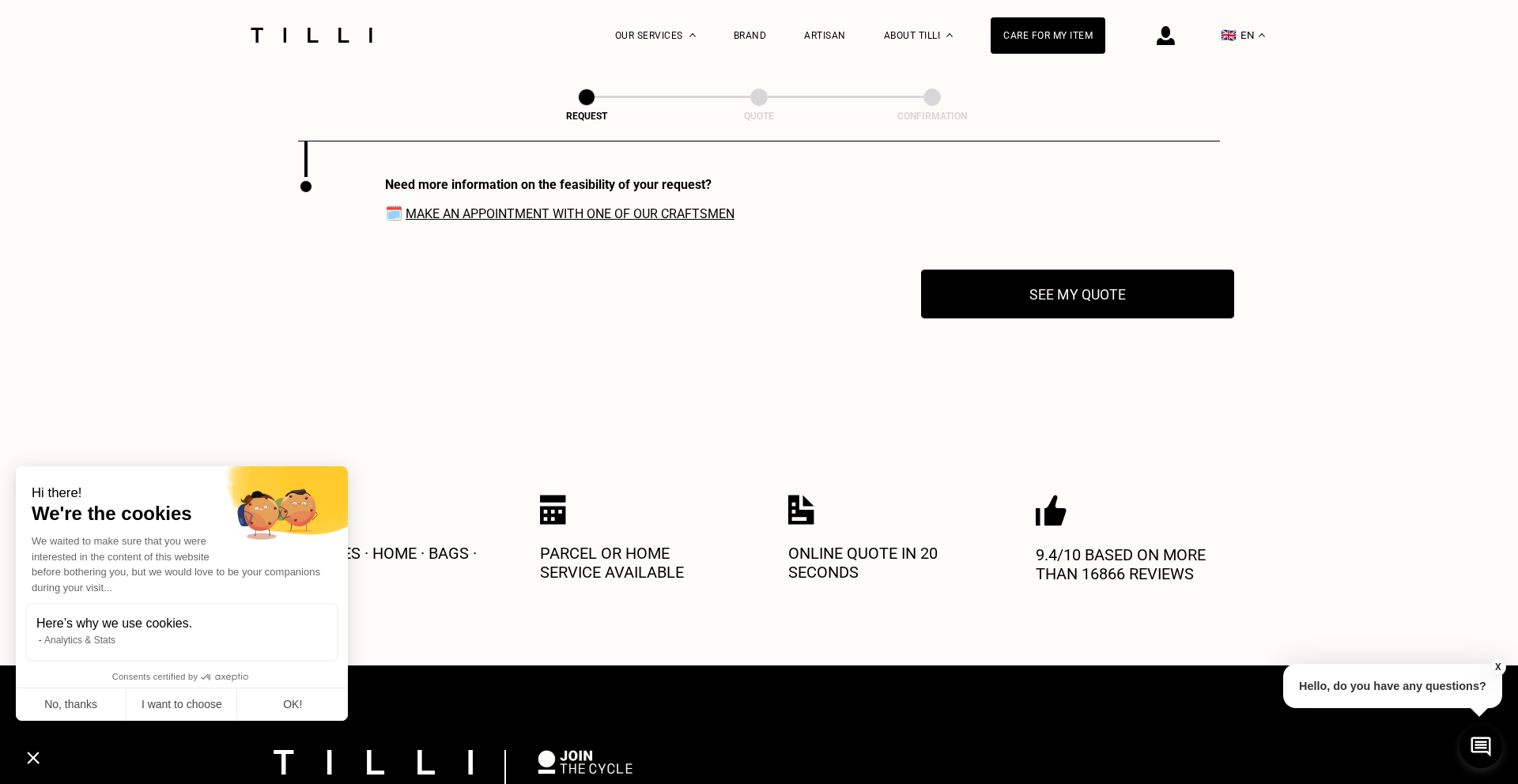
click at [1048, 314] on button "See my quote" at bounding box center [1077, 294] width 313 height 49
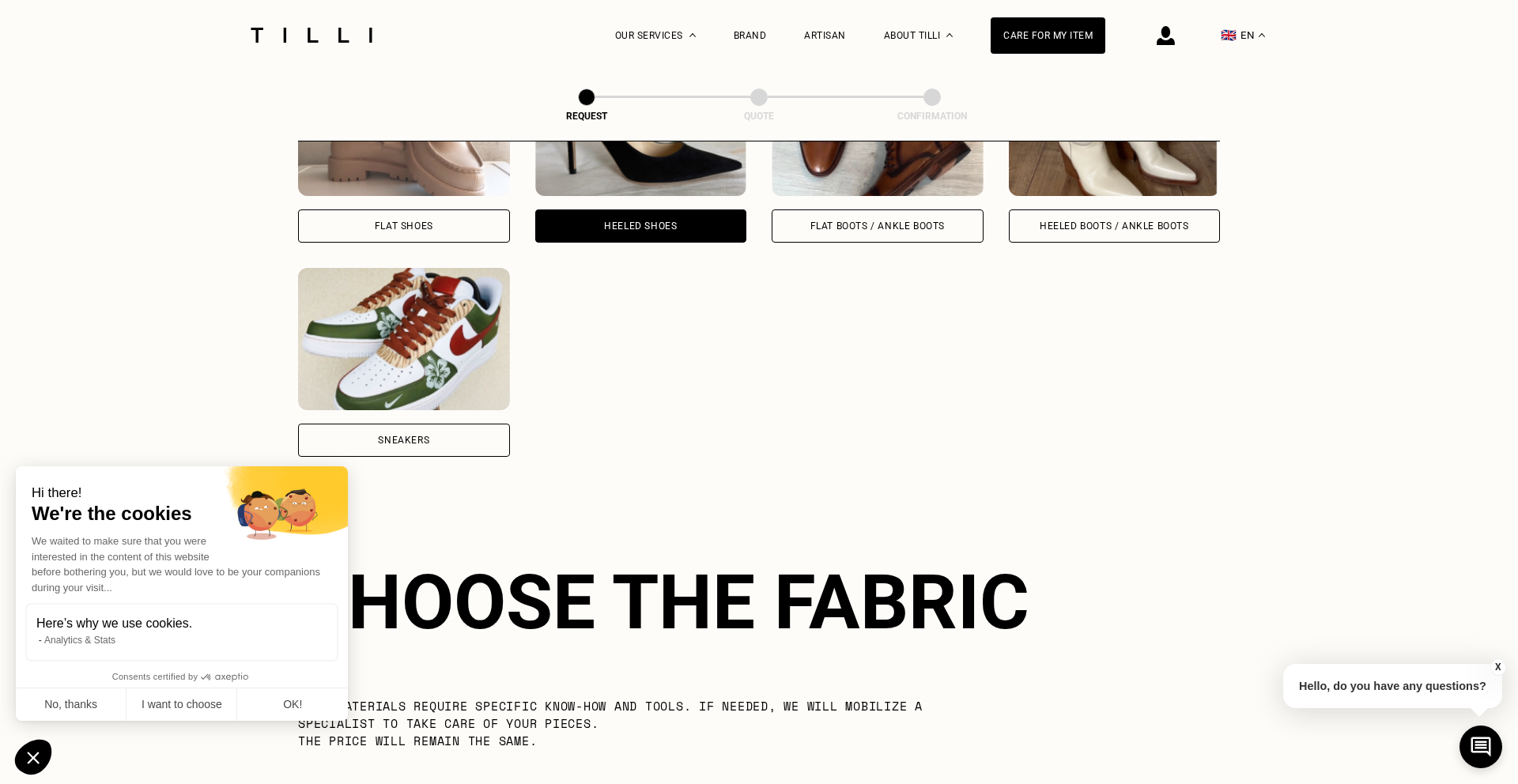
scroll to position [0, 0]
